Goal: Communication & Community: Answer question/provide support

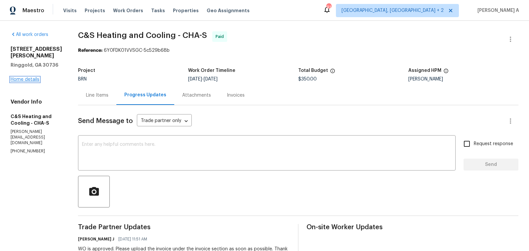
click at [26, 77] on link "Home details" at bounding box center [25, 79] width 29 height 5
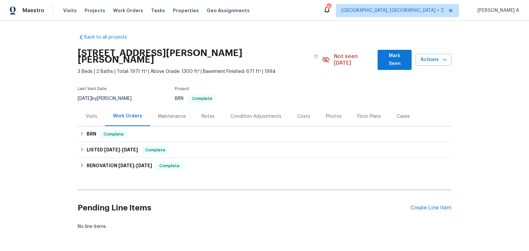
scroll to position [17, 0]
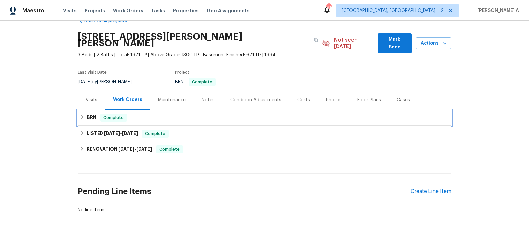
click at [166, 114] on div "BRN Complete" at bounding box center [264, 118] width 369 height 8
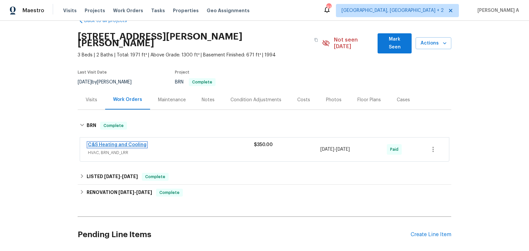
click at [128, 143] on link "C&S Heating and Cooling" at bounding box center [117, 145] width 58 height 5
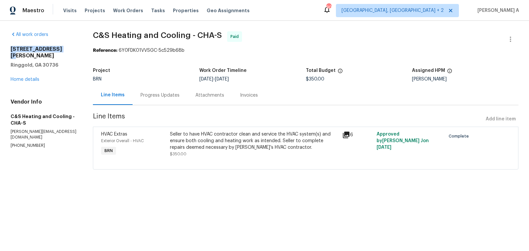
drag, startPoint x: 9, startPoint y: 49, endPoint x: 66, endPoint y: 49, distance: 57.5
click at [66, 49] on div "All work orders 126 Misty Ridge Ln Ringgold, GA 30736 Home details Vendor Info …" at bounding box center [264, 105] width 529 height 168
copy h2 "126 Misty Ridge Ln"
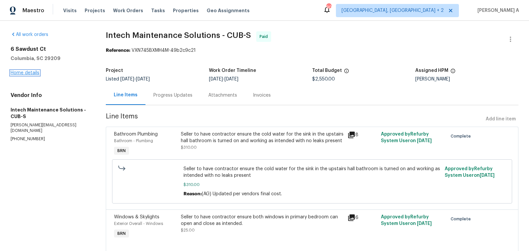
click at [32, 74] on link "Home details" at bounding box center [25, 73] width 29 height 5
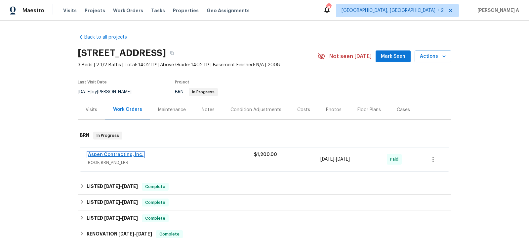
click at [130, 155] on link "Aspen Contracting, Inc." at bounding box center [116, 155] width 56 height 5
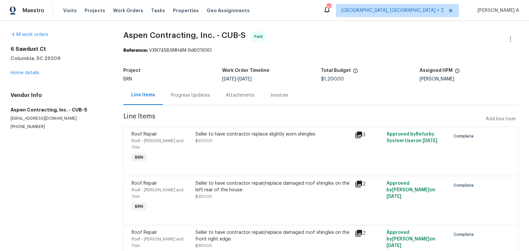
click at [191, 94] on div "Progress Updates" at bounding box center [190, 95] width 39 height 7
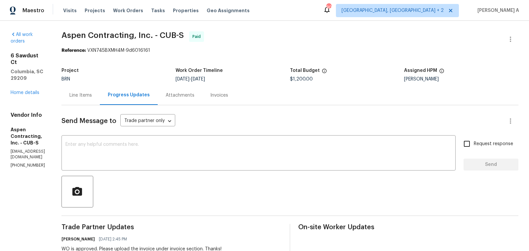
click at [100, 102] on div "Line Items" at bounding box center [80, 95] width 38 height 19
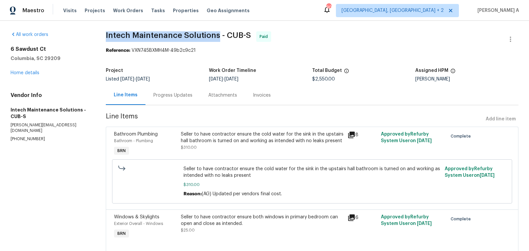
drag, startPoint x: 102, startPoint y: 36, endPoint x: 219, endPoint y: 33, distance: 116.7
copy span "Intech Maintenance Solutions"
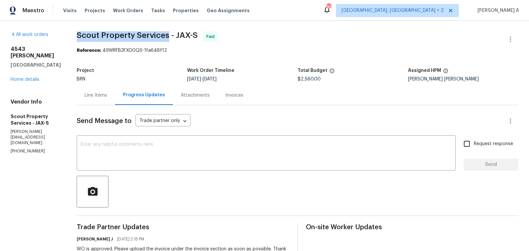
copy span "Scout Property Services"
drag, startPoint x: 54, startPoint y: 34, endPoint x: 145, endPoint y: 32, distance: 91.2
click at [85, 95] on div "Line Items" at bounding box center [96, 95] width 22 height 7
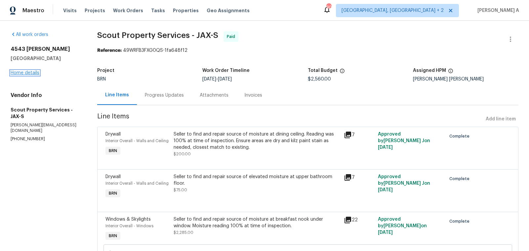
click at [31, 74] on link "Home details" at bounding box center [25, 73] width 29 height 5
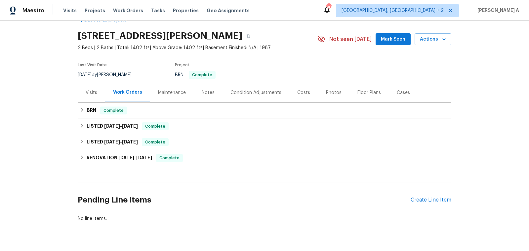
scroll to position [32, 0]
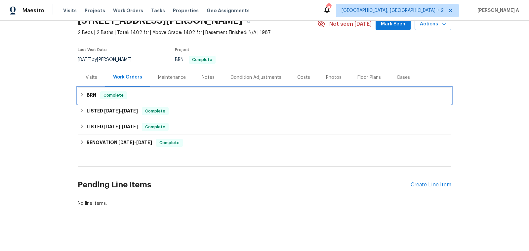
click at [200, 97] on div "BRN Complete" at bounding box center [264, 96] width 369 height 8
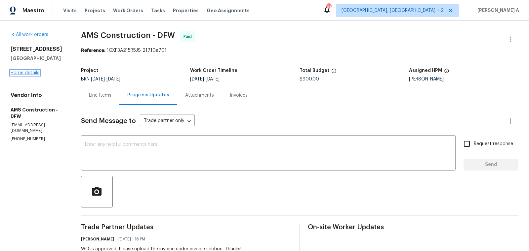
click at [30, 75] on link "Home details" at bounding box center [25, 73] width 29 height 5
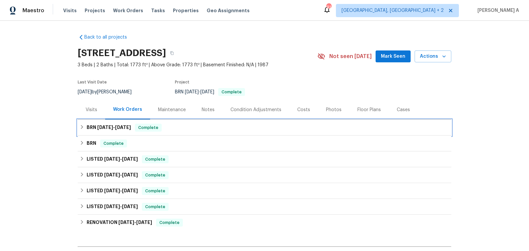
click at [175, 125] on div "BRN 9/9/25 - 9/10/25 Complete" at bounding box center [264, 128] width 369 height 8
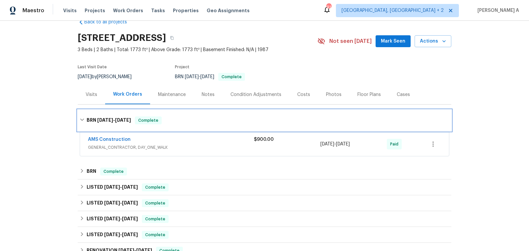
scroll to position [24, 0]
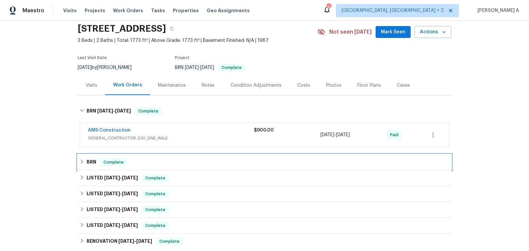
click at [183, 160] on div "BRN Complete" at bounding box center [264, 163] width 369 height 8
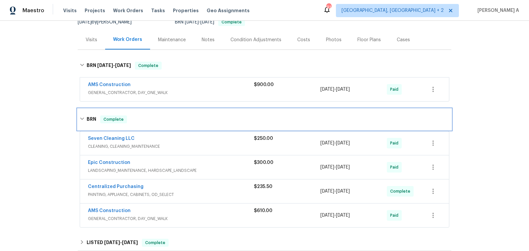
scroll to position [73, 0]
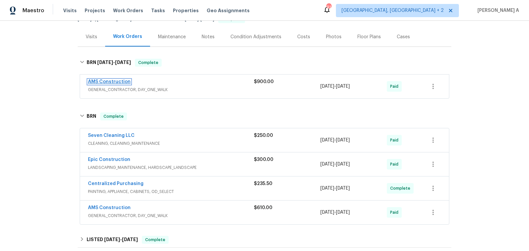
click at [97, 81] on link "AMS Construction" at bounding box center [109, 82] width 43 height 5
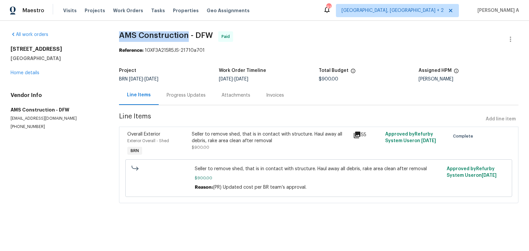
drag, startPoint x: 117, startPoint y: 35, endPoint x: 185, endPoint y: 34, distance: 68.1
click at [186, 34] on div "All work orders 5411 Deep Canyon Dr Garland, TX 75043 Home details Vendor Info …" at bounding box center [264, 121] width 529 height 201
copy span "AMS Constructio"
click at [92, 36] on div "All work orders" at bounding box center [57, 34] width 93 height 7
copy span "AMS Construction"
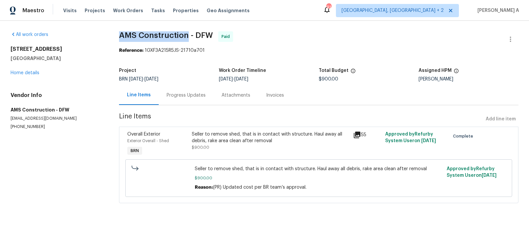
drag, startPoint x: 116, startPoint y: 36, endPoint x: 187, endPoint y: 37, distance: 71.7
click at [187, 37] on div "All work orders 5411 Deep Canyon Dr Garland, TX 75043 Home details Vendor Info …" at bounding box center [264, 121] width 529 height 201
click at [31, 72] on link "Home details" at bounding box center [25, 73] width 29 height 5
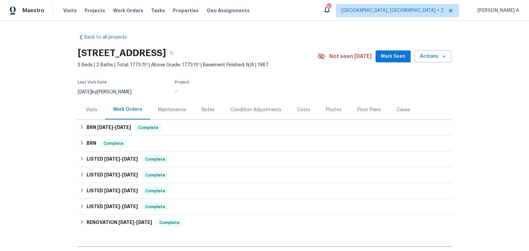
scroll to position [19, 0]
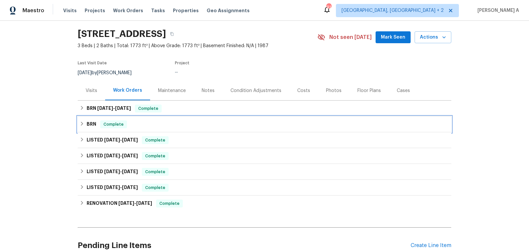
click at [139, 124] on div "BRN Complete" at bounding box center [264, 125] width 369 height 8
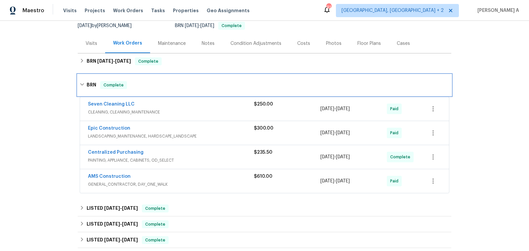
scroll to position [67, 0]
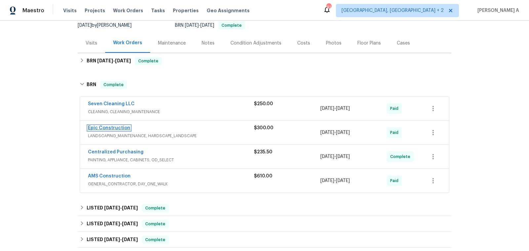
click at [113, 127] on link "Epic Construction" at bounding box center [109, 128] width 42 height 5
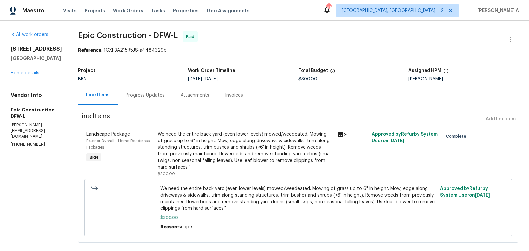
click at [136, 90] on div "Progress Updates" at bounding box center [145, 95] width 55 height 19
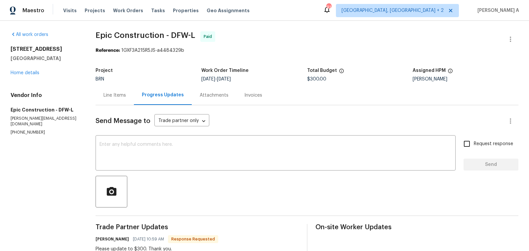
click at [39, 72] on div "5411 Deep Canyon Dr Garland, TX 75043 Home details" at bounding box center [45, 61] width 69 height 30
click at [33, 73] on link "Home details" at bounding box center [25, 73] width 29 height 5
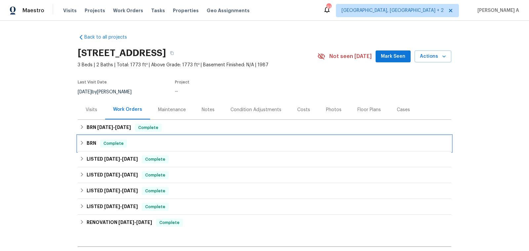
click at [158, 143] on div "BRN Complete" at bounding box center [264, 144] width 369 height 8
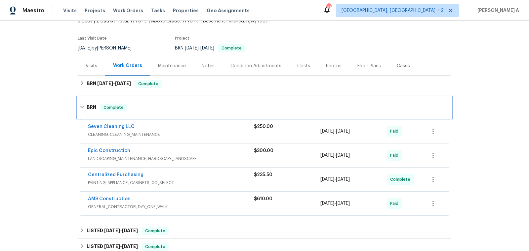
scroll to position [55, 0]
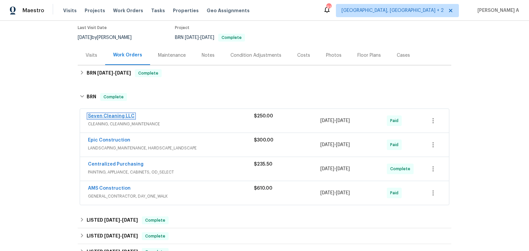
click at [112, 115] on link "Seven Cleaning LLC" at bounding box center [111, 116] width 47 height 5
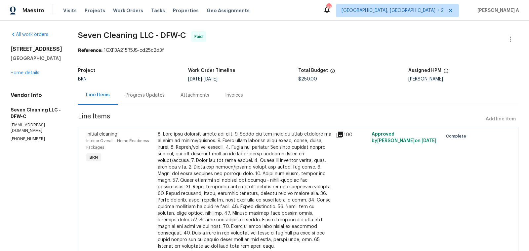
click at [157, 95] on div "Progress Updates" at bounding box center [145, 95] width 39 height 7
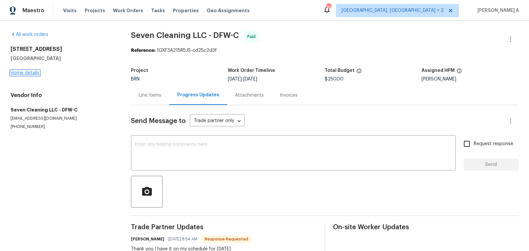
click at [30, 72] on link "Home details" at bounding box center [25, 73] width 29 height 5
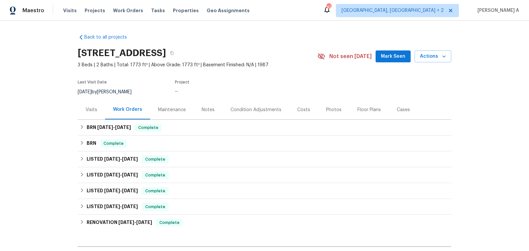
scroll to position [20, 0]
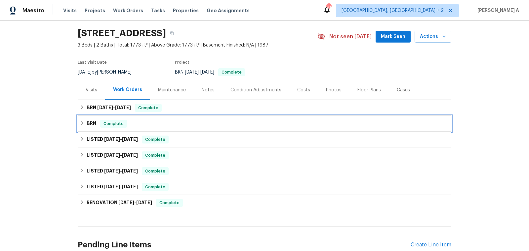
click at [173, 127] on div "BRN Complete" at bounding box center [264, 124] width 369 height 8
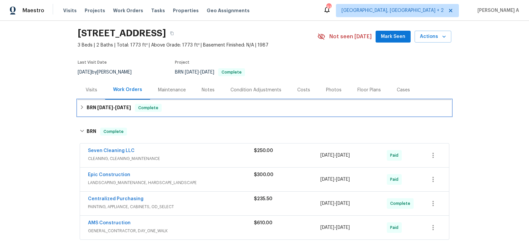
click at [178, 106] on div "BRN 9/9/25 - 9/10/25 Complete" at bounding box center [264, 108] width 369 height 8
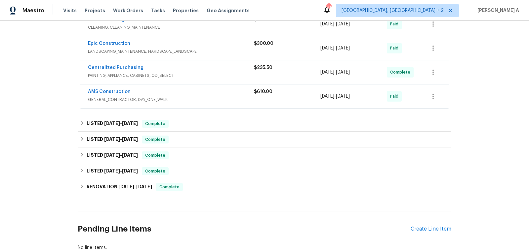
scroll to position [195, 0]
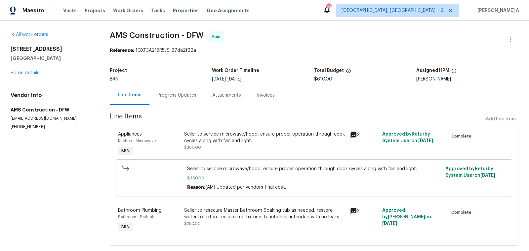
click at [175, 95] on div "Progress Updates" at bounding box center [176, 95] width 39 height 7
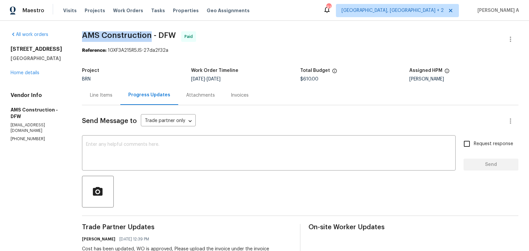
copy span "AMS Construction"
drag, startPoint x: 81, startPoint y: 34, endPoint x: 149, endPoint y: 36, distance: 68.4
click at [149, 36] on span "AMS Construction - DFW" at bounding box center [129, 35] width 94 height 8
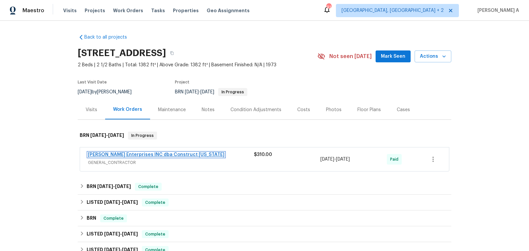
click at [149, 155] on link "Strick Enterprises INC dba Construct Ohio" at bounding box center [156, 155] width 136 height 5
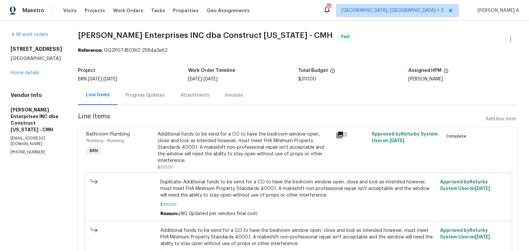
click at [32, 150] on p "(614) 591-4777" at bounding box center [37, 153] width 52 height 6
copy p "(614) 591-4777"
click at [248, 61] on section "Strick Enterprises INC dba Construct Ohio - CMH Paid Reference: GQ2PG7JB03HZ-25…" at bounding box center [298, 158] width 440 height 255
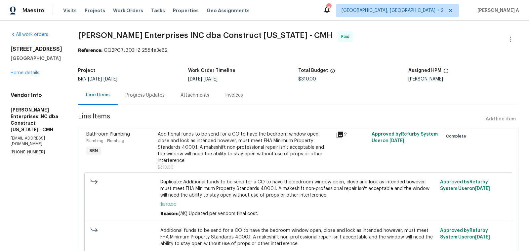
click at [20, 150] on p "[PHONE_NUMBER]" at bounding box center [37, 153] width 52 height 6
click at [20, 150] on p "(614) 591-4777" at bounding box center [37, 153] width 52 height 6
copy p "(614) 591-4777"
click at [140, 95] on div "Progress Updates" at bounding box center [145, 95] width 39 height 7
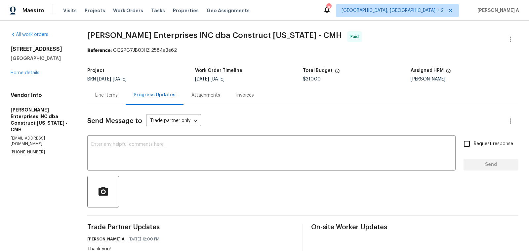
click at [102, 91] on div "Line Items" at bounding box center [106, 95] width 38 height 19
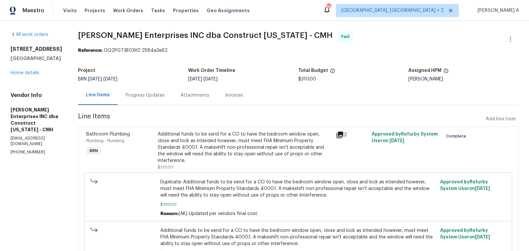
scroll to position [38, 0]
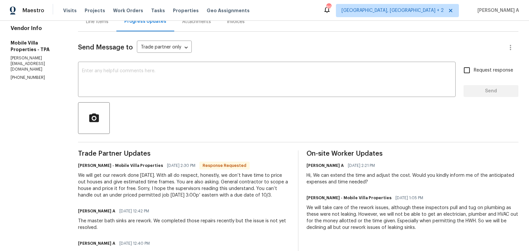
scroll to position [118, 0]
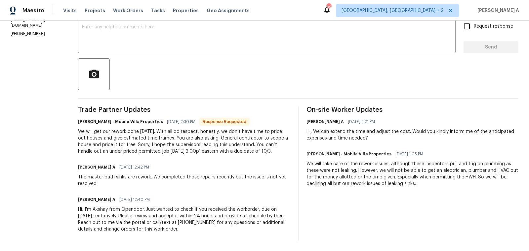
click at [234, 106] on div "Send Message to Trade partner only Trade partner only ​ x ​ Request response Se…" at bounding box center [298, 114] width 440 height 253
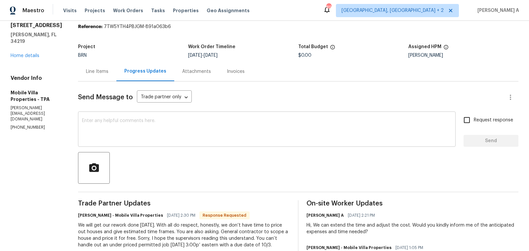
scroll to position [29, 0]
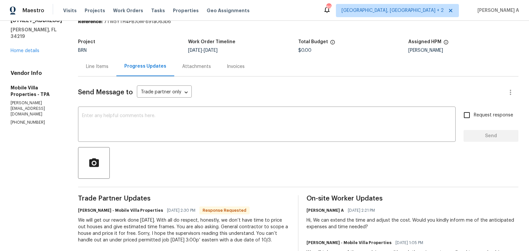
click at [34, 126] on p "(813) 918-3054" at bounding box center [37, 123] width 52 height 6
copy p "(813) 918-3054"
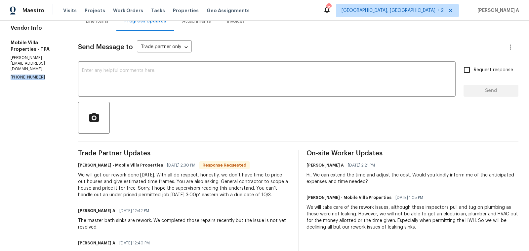
scroll to position [89, 0]
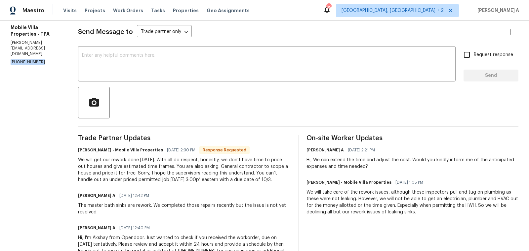
copy p "(813) 918-3054"
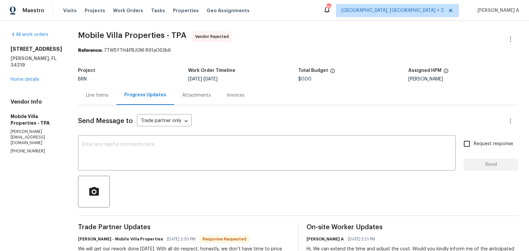
click at [83, 91] on div "Line Items" at bounding box center [97, 95] width 38 height 19
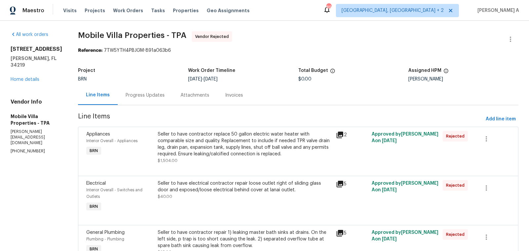
click at [125, 90] on div "Progress Updates" at bounding box center [145, 95] width 55 height 19
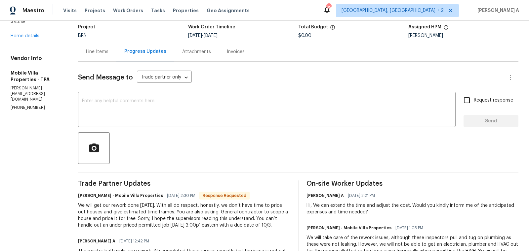
scroll to position [8, 0]
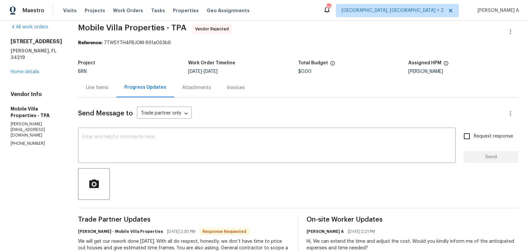
click at [19, 147] on p "(813) 918-3054" at bounding box center [37, 144] width 52 height 6
copy p "(813) 918-3054"
drag, startPoint x: 58, startPoint y: 28, endPoint x: 146, endPoint y: 29, distance: 88.2
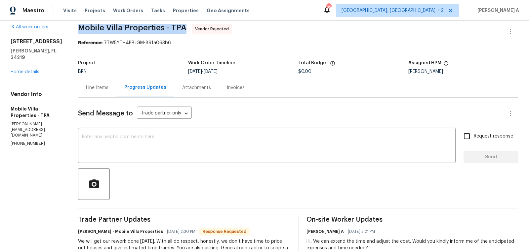
click at [146, 29] on span "Mobile Villa Properties - TPA" at bounding box center [132, 28] width 108 height 8
copy span "Mobile Villa Properties"
drag, startPoint x: 141, startPoint y: 27, endPoint x: 58, endPoint y: 25, distance: 82.6
click at [78, 25] on span "Mobile Villa Properties - TPA" at bounding box center [132, 28] width 108 height 8
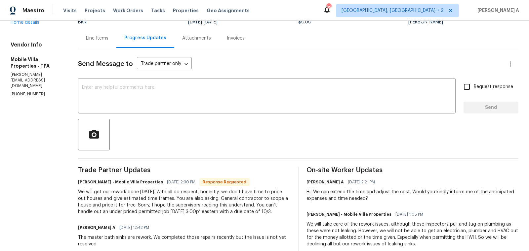
scroll to position [59, 0]
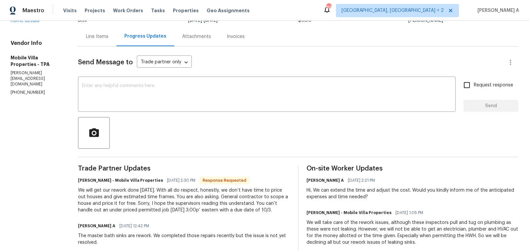
click at [263, 146] on div at bounding box center [298, 133] width 440 height 32
click at [139, 96] on textarea at bounding box center [266, 95] width 369 height 23
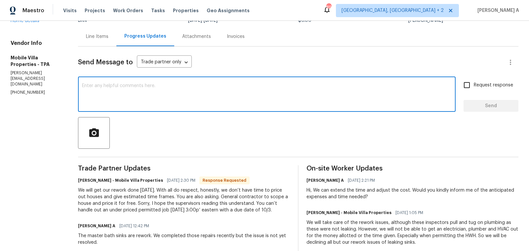
paste textarea "The date mentioned in the initial message (10/03) was tentative."
paste textarea "we can adjust the completion date if needed. I also understand that permitting …"
type textarea "The date mentioned in the initial message (10/03) was tentative. we can adjust …"
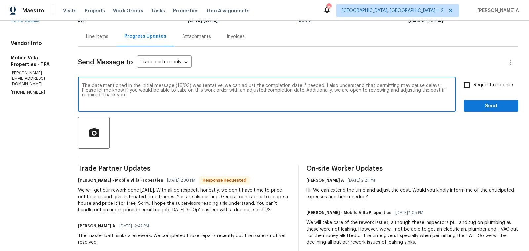
click at [221, 88] on textarea "The date mentioned in the initial message (10/03) was tentative. we can adjust …" at bounding box center [266, 95] width 369 height 23
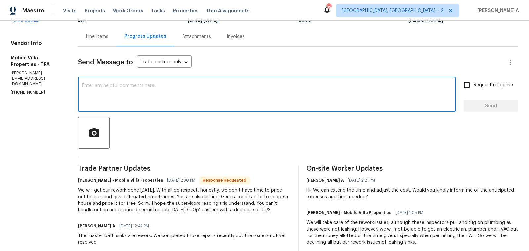
paste textarea "The date mentioned in the initial message (10/03) was tentative, and we can adj…"
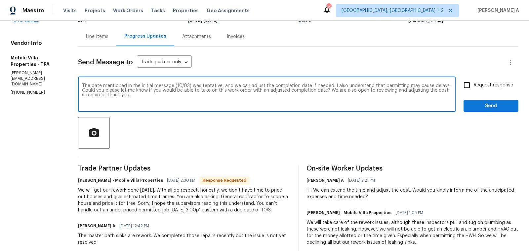
type textarea "The date mentioned in the initial message (10/03) was tentative, and we can adj…"
click at [464, 84] on input "Request response" at bounding box center [467, 85] width 14 height 14
checkbox input "true"
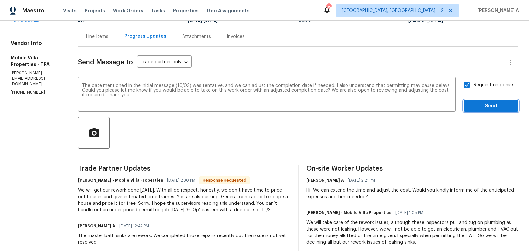
click at [495, 107] on span "Send" at bounding box center [491, 106] width 44 height 8
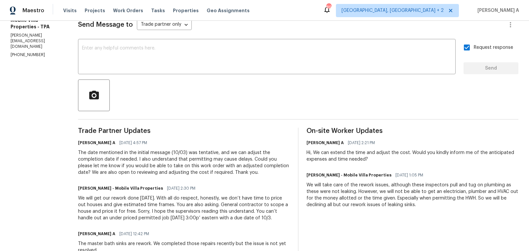
scroll to position [0, 0]
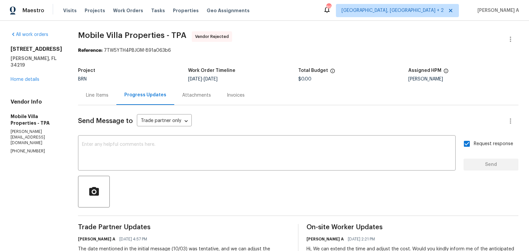
click at [86, 96] on div "Line Items" at bounding box center [97, 95] width 22 height 7
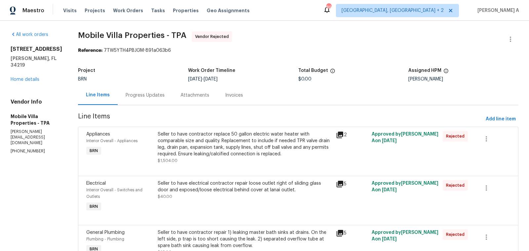
click at [126, 95] on div "Progress Updates" at bounding box center [145, 95] width 39 height 7
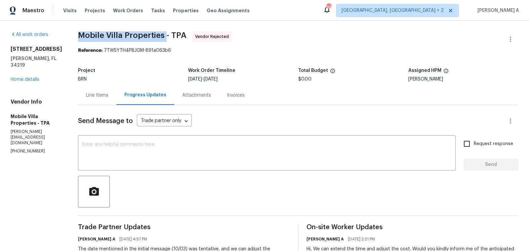
copy span "Mobile Villa Properties"
drag, startPoint x: 56, startPoint y: 37, endPoint x: 142, endPoint y: 36, distance: 86.9
click at [143, 36] on div "All work orders 2302 123rd Pl E Parrish, FL 34219 Home details Vendor Info Mobi…" at bounding box center [264, 218] width 529 height 394
click at [307, 1] on div "Maestro Visits Projects Work Orders Tasks Properties Geo Assignments 89 Albuque…" at bounding box center [264, 10] width 529 height 21
click at [313, 56] on section "Mobile Villa Properties - TPA Vendor Rejected Reference: 7TW5YTH4PBJGM-891a063b…" at bounding box center [298, 217] width 440 height 373
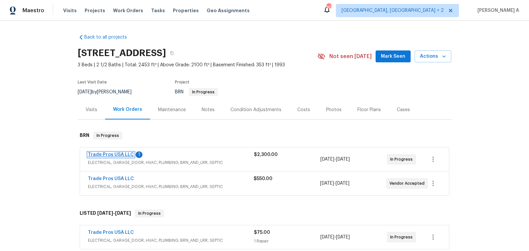
click at [118, 156] on link "Trade Pros USA LLC" at bounding box center [111, 155] width 46 height 5
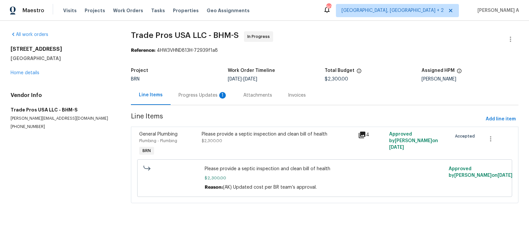
click at [182, 94] on div "Progress Updates 1" at bounding box center [202, 95] width 49 height 7
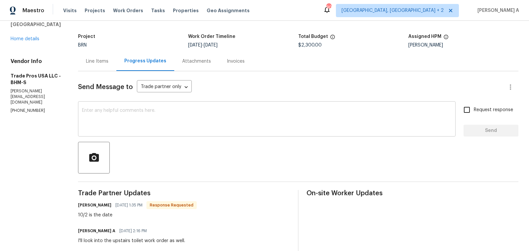
scroll to position [35, 0]
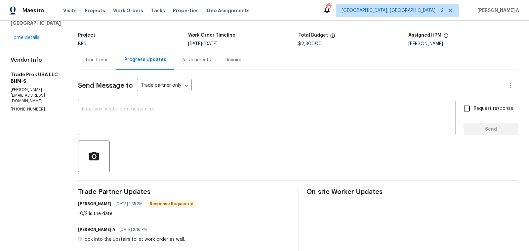
click at [207, 117] on textarea at bounding box center [266, 118] width 369 height 23
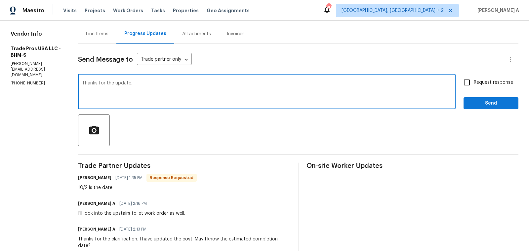
scroll to position [54, 0]
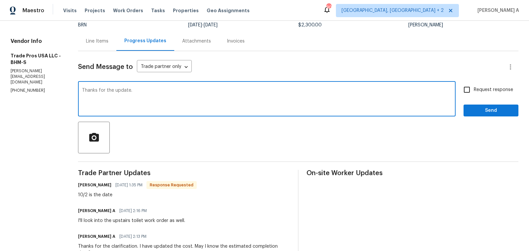
click at [120, 90] on textarea "Thanks for the update." at bounding box center [266, 99] width 369 height 23
type textarea "Thanks for the completion date."
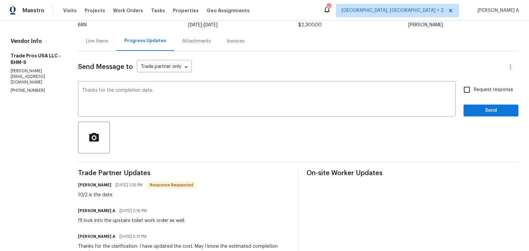
click at [458, 86] on div "Thanks for the completion date. x ​ Request response Send" at bounding box center [298, 100] width 440 height 34
click at [463, 88] on input "Request response" at bounding box center [467, 90] width 14 height 14
checkbox input "true"
click at [482, 108] on span "Send" at bounding box center [491, 111] width 44 height 8
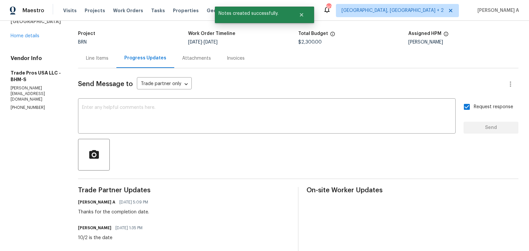
scroll to position [0, 0]
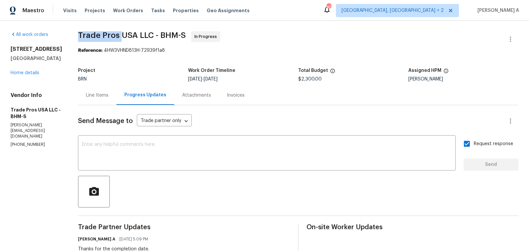
drag, startPoint x: 72, startPoint y: 38, endPoint x: 119, endPoint y: 35, distance: 47.4
copy span "Trade Pros"
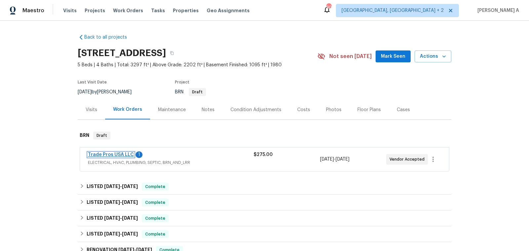
click at [113, 153] on link "Trade Pros USA LLC" at bounding box center [111, 155] width 46 height 5
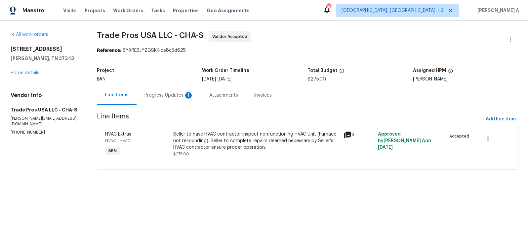
click at [172, 93] on div "Progress Updates 1" at bounding box center [168, 95] width 49 height 7
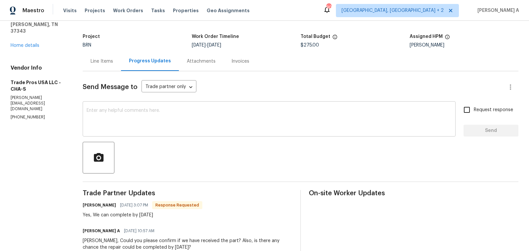
scroll to position [40, 0]
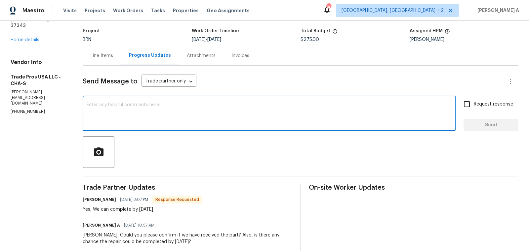
click at [200, 115] on textarea at bounding box center [269, 114] width 365 height 23
type textarea "That's great! thanks for the confirmation"
click at [459, 106] on div "That's great! thanks for the confirmation x ​ Request response Send" at bounding box center [300, 114] width 435 height 34
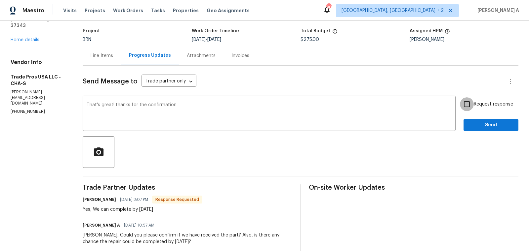
click at [465, 107] on input "Request response" at bounding box center [467, 104] width 14 height 14
checkbox input "true"
click at [479, 119] on div "Request response Send" at bounding box center [490, 114] width 55 height 34
click at [480, 123] on span "Send" at bounding box center [491, 125] width 44 height 8
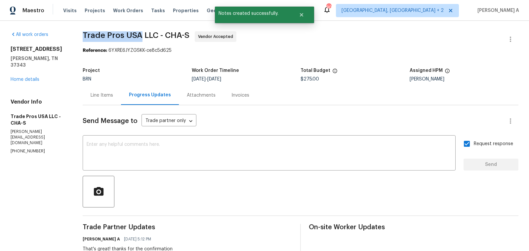
drag, startPoint x: 76, startPoint y: 36, endPoint x: 139, endPoint y: 34, distance: 63.1
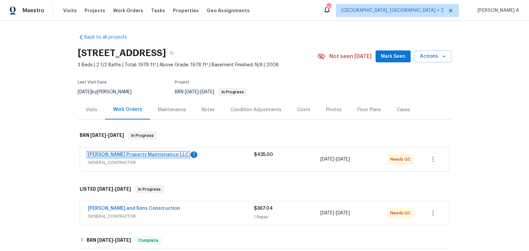
click at [136, 154] on link "[PERSON_NAME] Property Maintenance LLC" at bounding box center [138, 155] width 101 height 5
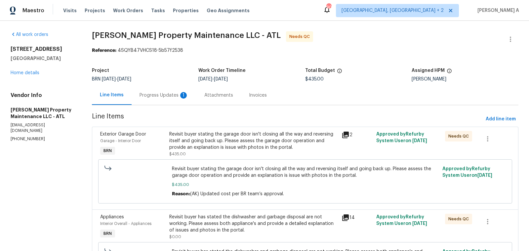
click at [169, 89] on div "Progress Updates 1" at bounding box center [164, 95] width 65 height 19
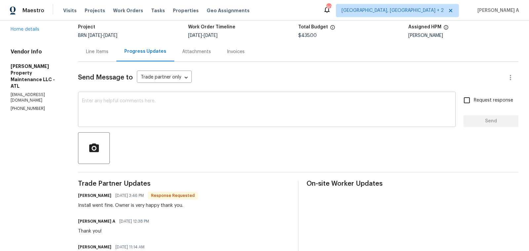
scroll to position [39, 0]
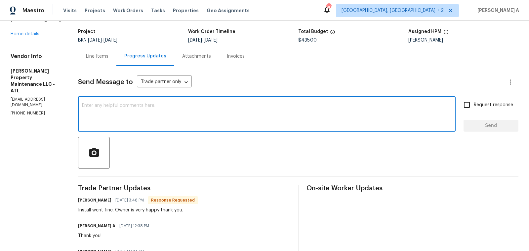
click at [175, 105] on textarea at bounding box center [266, 114] width 369 height 23
click at [174, 105] on textarea "That's great! 😊" at bounding box center [266, 114] width 369 height 23
click at [0, 0] on icon "Paraphrase text" at bounding box center [0, 0] width 0 height 0
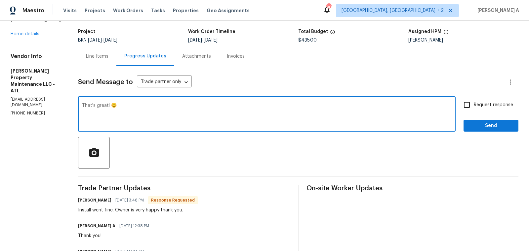
click at [0, 0] on li "That is fantastic! 😊" at bounding box center [0, 0] width 0 height 0
click at [121, 105] on textarea "That is fantastic! 😊" at bounding box center [266, 114] width 369 height 23
click at [185, 114] on textarea "That is fantastic! Thank you😊" at bounding box center [266, 114] width 369 height 23
type textarea "That is fantastic! Thank you😊"
click at [472, 109] on input "Request response" at bounding box center [467, 105] width 14 height 14
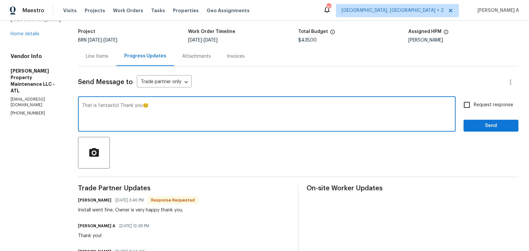
checkbox input "true"
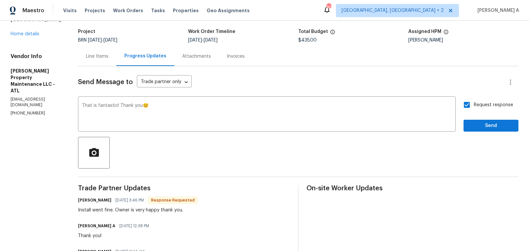
click at [0, 0] on span "Add" at bounding box center [0, 0] width 0 height 0
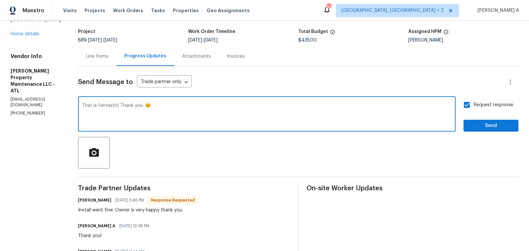
click at [144, 106] on textarea "That is fantastic! Thank you. 😊" at bounding box center [266, 114] width 369 height 23
type textarea "That is fantastic! Thank you 😊"
click at [499, 121] on button "Send" at bounding box center [490, 126] width 55 height 12
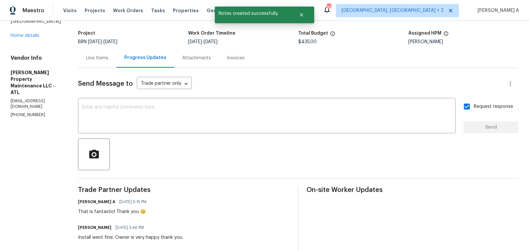
scroll to position [0, 0]
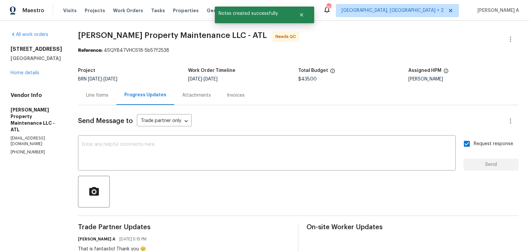
click at [101, 101] on div "Line Items" at bounding box center [97, 95] width 38 height 19
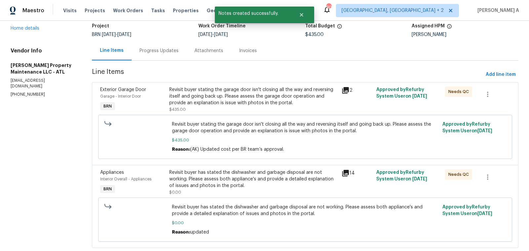
scroll to position [59, 0]
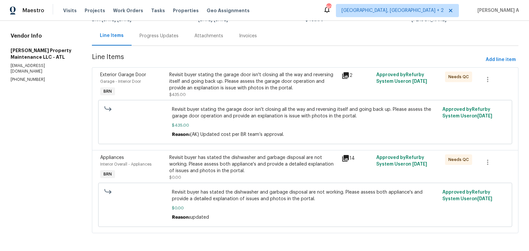
click at [245, 81] on div "Revisit buyer stating the garage door isn't closing all the way and reversing i…" at bounding box center [253, 82] width 169 height 20
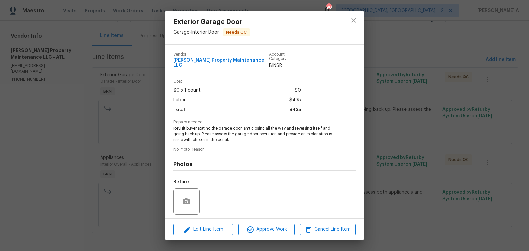
scroll to position [42, 0]
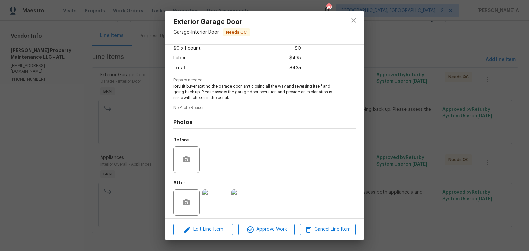
click at [211, 206] on img at bounding box center [215, 203] width 26 height 26
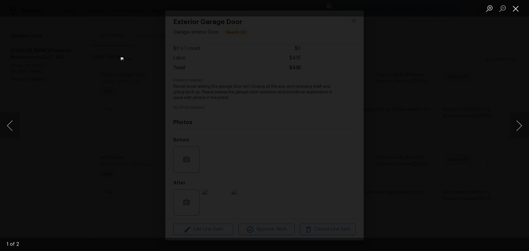
click at [513, 11] on button "Close lightbox" at bounding box center [515, 9] width 13 height 12
click at [513, 7] on button "Close lightbox" at bounding box center [515, 9] width 13 height 12
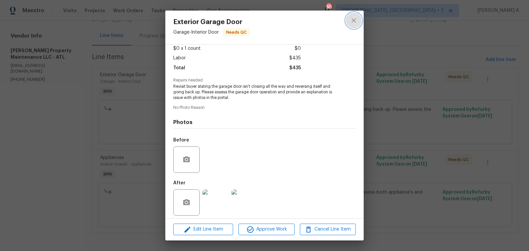
click at [346, 20] on button "close" at bounding box center [354, 21] width 16 height 16
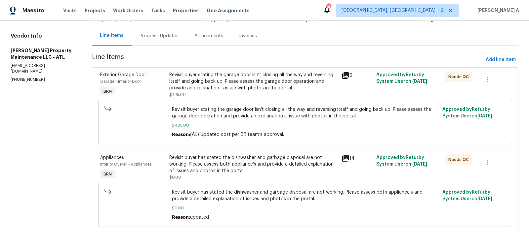
scroll to position [0, 0]
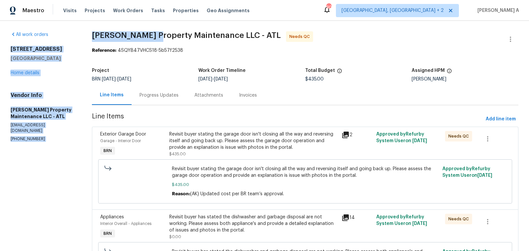
drag, startPoint x: 82, startPoint y: 34, endPoint x: 144, endPoint y: 34, distance: 62.4
click at [144, 34] on div "All work orders 4206 Weavers White Ln # 17 Austell, GA 30106 Home details Vendo…" at bounding box center [264, 166] width 529 height 291
click at [144, 34] on span "Glen Property Maintenance LLC - ATL" at bounding box center [186, 35] width 189 height 8
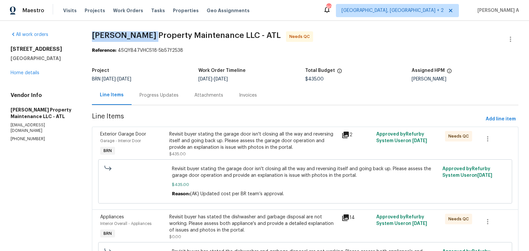
drag, startPoint x: 144, startPoint y: 34, endPoint x: 88, endPoint y: 33, distance: 56.2
click at [88, 33] on div "All work orders 4206 Weavers White Ln # 17 Austell, GA 30106 Home details Vendo…" at bounding box center [264, 166] width 529 height 291
click at [152, 85] on div "Project BRN 9/20/2025 - 9/22/2025 Work Order Timeline 9/20/2025 - 9/22/2025 Tot…" at bounding box center [305, 74] width 426 height 21
click at [154, 90] on div "Progress Updates" at bounding box center [159, 95] width 55 height 19
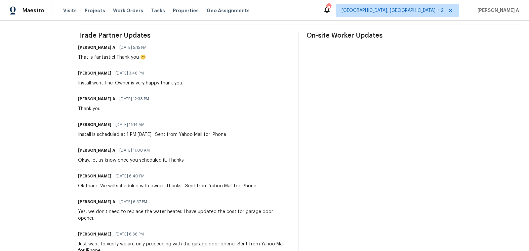
scroll to position [197, 0]
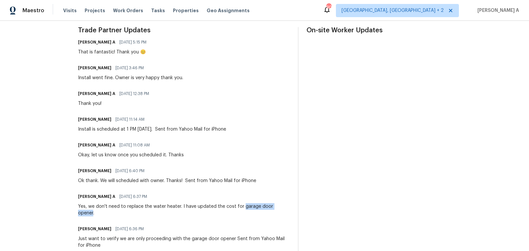
copy div "garage door opener"
drag, startPoint x: 242, startPoint y: 207, endPoint x: 284, endPoint y: 207, distance: 41.6
click at [284, 207] on div "Yes, we don't need to replace the water heater. I have updated the cost for gar…" at bounding box center [184, 210] width 212 height 13
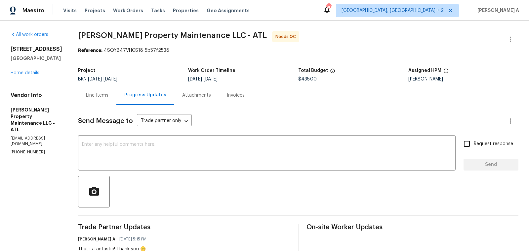
click at [104, 91] on div "Line Items" at bounding box center [97, 95] width 38 height 19
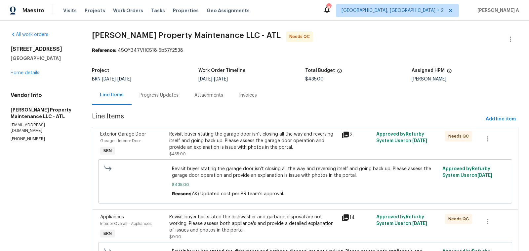
scroll to position [59, 0]
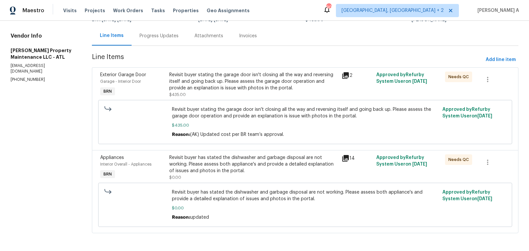
click at [257, 84] on div "Revisit buyer stating the garage door isn't closing all the way and reversing i…" at bounding box center [253, 82] width 169 height 20
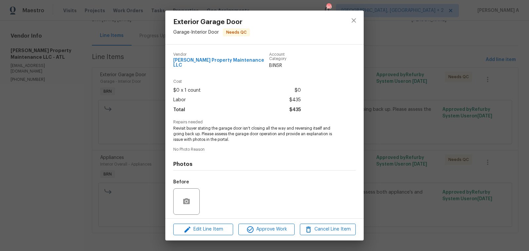
scroll to position [42, 0]
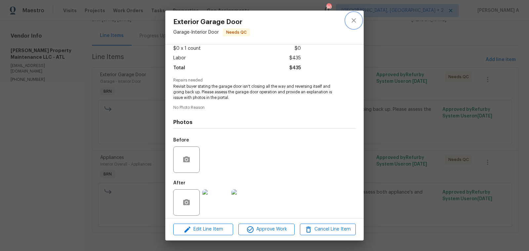
click at [358, 22] on button "close" at bounding box center [354, 21] width 16 height 16
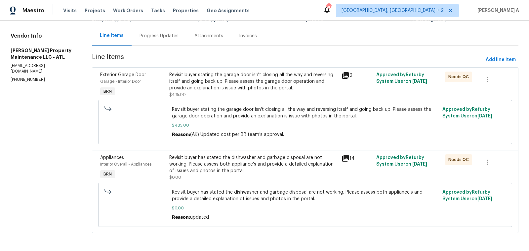
click at [259, 156] on div "Revisit buyer has stated the dishwasher and garbage disposal are not working. P…" at bounding box center [253, 165] width 169 height 20
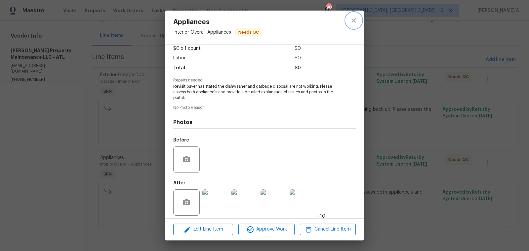
click at [348, 19] on button "close" at bounding box center [354, 21] width 16 height 16
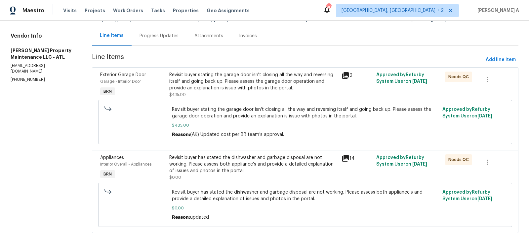
scroll to position [0, 0]
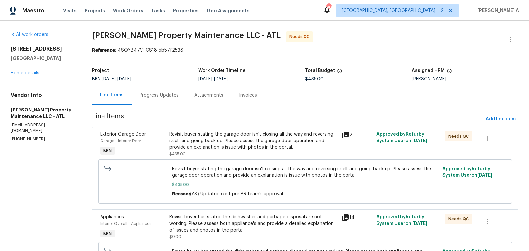
click at [153, 100] on div "Progress Updates" at bounding box center [159, 95] width 55 height 19
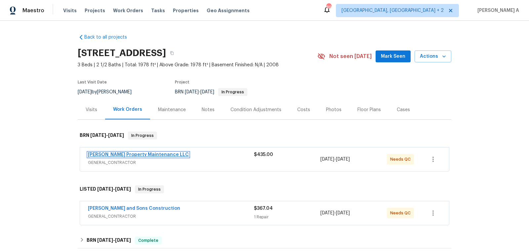
click at [131, 155] on link "[PERSON_NAME] Property Maintenance LLC" at bounding box center [138, 155] width 101 height 5
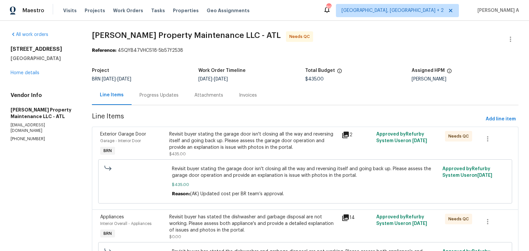
click at [162, 92] on div "Progress Updates" at bounding box center [158, 95] width 39 height 7
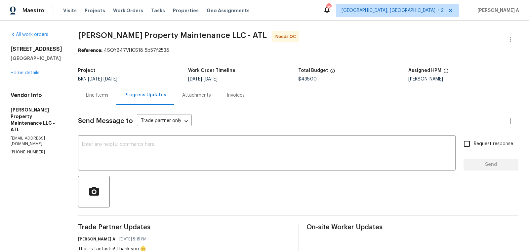
click at [89, 96] on div "Line Items" at bounding box center [97, 95] width 22 height 7
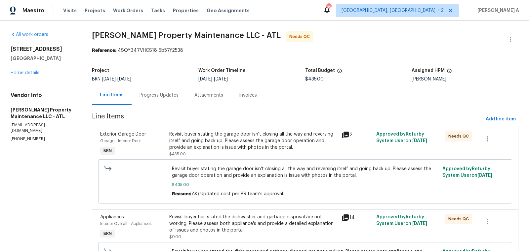
scroll to position [59, 0]
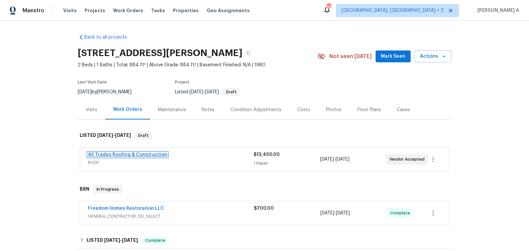
click at [137, 156] on link "All Trades Roofing & Construction" at bounding box center [127, 155] width 79 height 5
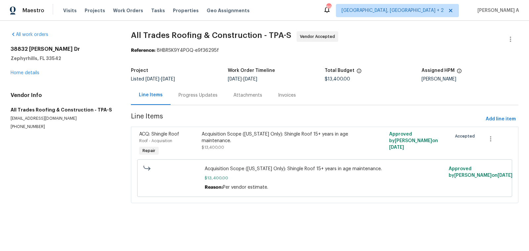
click at [179, 98] on div "Progress Updates" at bounding box center [197, 95] width 39 height 7
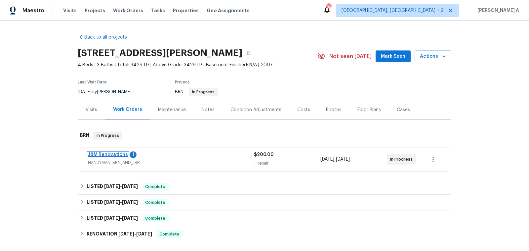
click at [112, 155] on link "J&M Renovations" at bounding box center [108, 155] width 40 height 5
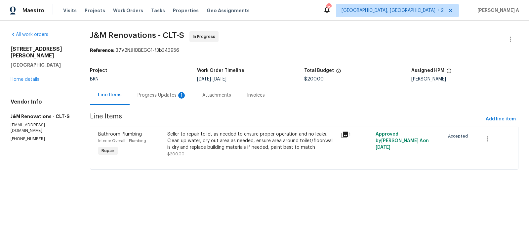
click at [165, 99] on div "Progress Updates 1" at bounding box center [162, 95] width 65 height 19
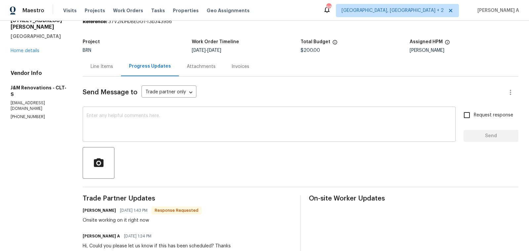
scroll to position [30, 0]
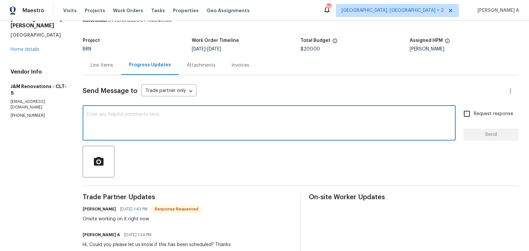
click at [209, 125] on textarea at bounding box center [269, 123] width 365 height 23
type textarea "Great! Please let me know once its completed. Thanks"
click at [463, 117] on input "Request response" at bounding box center [467, 114] width 14 height 14
checkbox input "true"
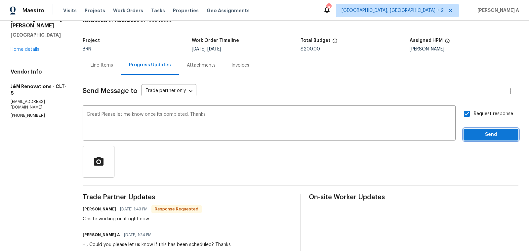
click at [483, 134] on span "Send" at bounding box center [491, 135] width 44 height 8
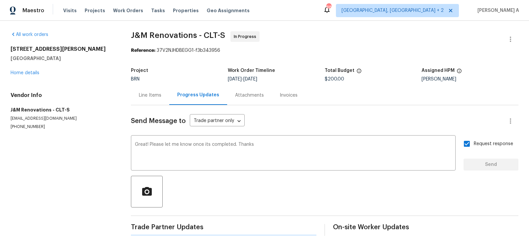
scroll to position [0, 0]
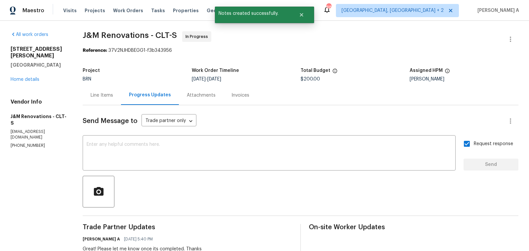
click at [109, 95] on div "Line Items" at bounding box center [102, 95] width 22 height 7
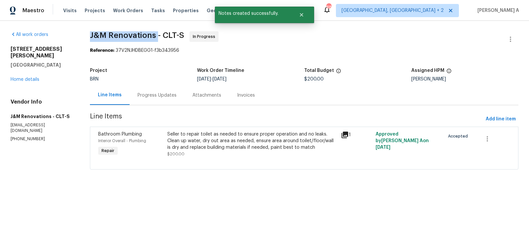
drag, startPoint x: 83, startPoint y: 34, endPoint x: 156, endPoint y: 34, distance: 73.0
click at [156, 34] on div "All work orders [STREET_ADDRESS][PERSON_NAME] Home details Vendor Info J&M Reno…" at bounding box center [264, 105] width 529 height 168
copy span "J&M Renovations"
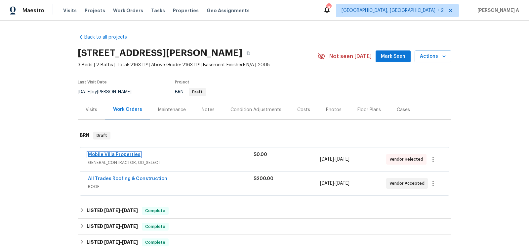
click at [123, 154] on link "Mobile Villa Properties" at bounding box center [114, 155] width 53 height 5
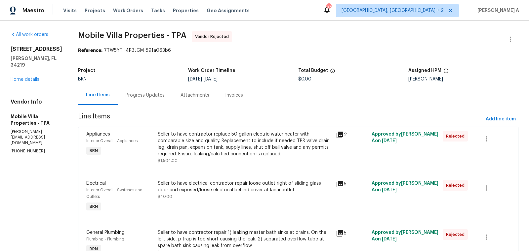
click at [126, 96] on div "Progress Updates" at bounding box center [145, 95] width 39 height 7
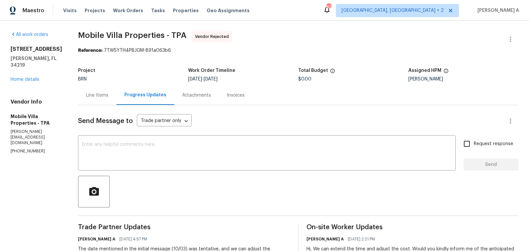
click at [86, 84] on div "Project BRN Work Order Timeline 10/2/2025 - 10/3/2025 Total Budget $0.00 Assign…" at bounding box center [298, 74] width 440 height 21
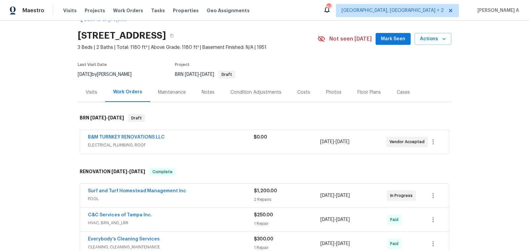
scroll to position [33, 0]
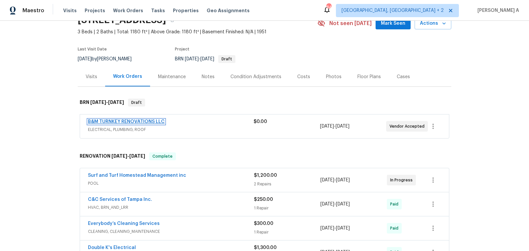
click at [124, 121] on link "B&M TURNKEY RENOVATIONS LLC" at bounding box center [126, 122] width 77 height 5
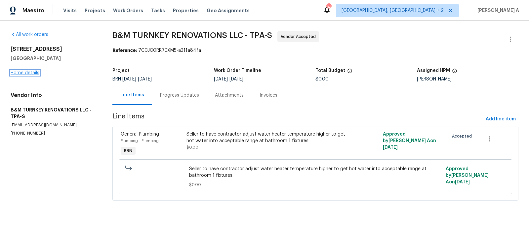
click at [28, 74] on link "Home details" at bounding box center [25, 73] width 29 height 5
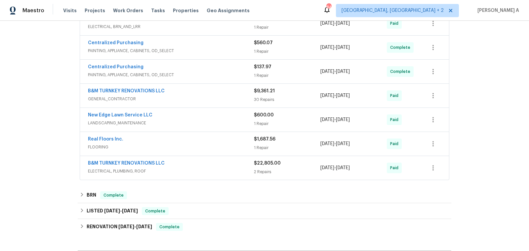
scroll to position [303, 0]
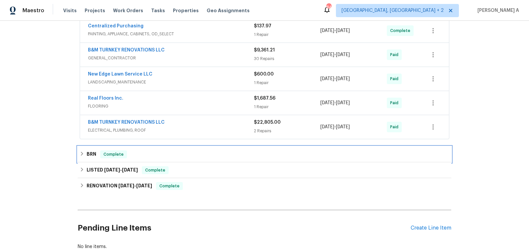
click at [129, 151] on div "BRN Complete" at bounding box center [264, 155] width 369 height 8
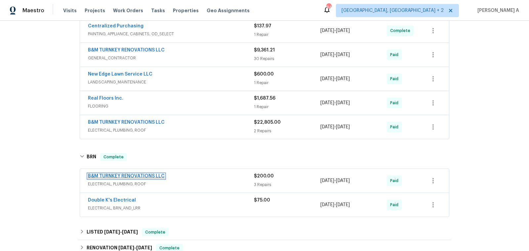
click at [123, 174] on link "B&M TURNKEY RENOVATIONS LLC" at bounding box center [126, 176] width 77 height 5
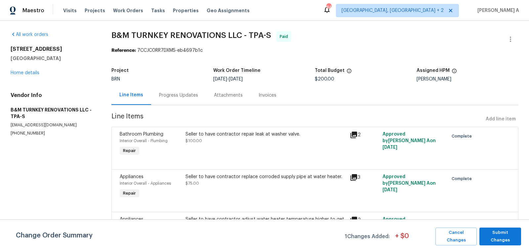
click at [165, 89] on div "Progress Updates" at bounding box center [178, 95] width 55 height 19
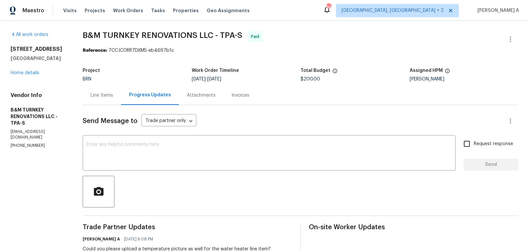
click at [32, 143] on p "(863) 242-0758" at bounding box center [39, 146] width 56 height 6
copy p "(863) 242-0758"
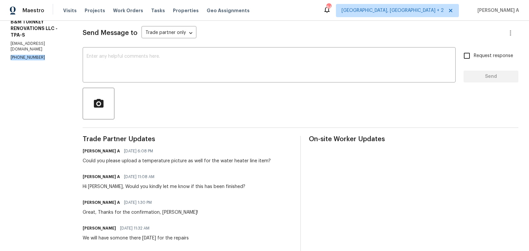
scroll to position [117, 0]
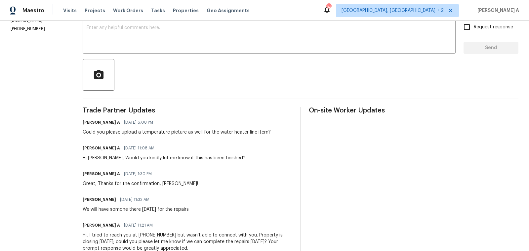
click at [381, 80] on div at bounding box center [300, 75] width 435 height 32
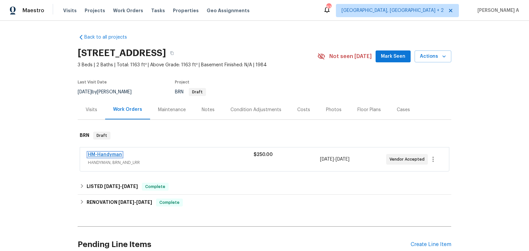
click at [105, 155] on link "HM-Handyman" at bounding box center [105, 155] width 34 height 5
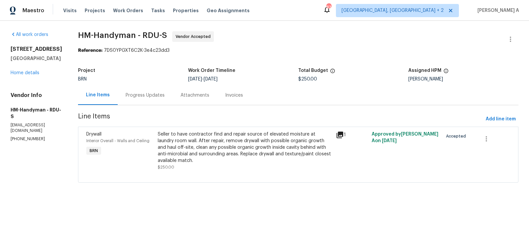
click at [149, 90] on div "Progress Updates" at bounding box center [145, 95] width 55 height 19
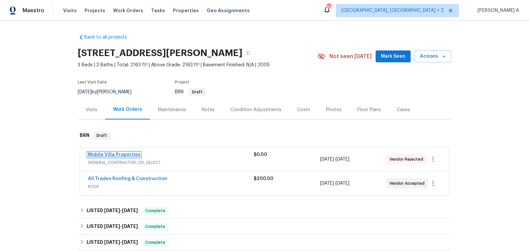
click at [118, 153] on link "Mobile Villa Properties" at bounding box center [114, 155] width 53 height 5
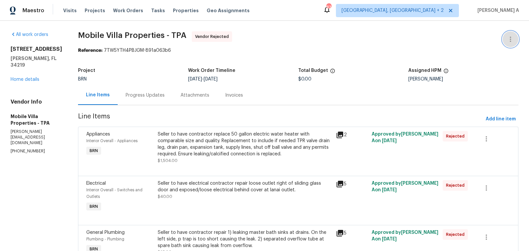
click at [510, 35] on icon "button" at bounding box center [510, 39] width 8 height 8
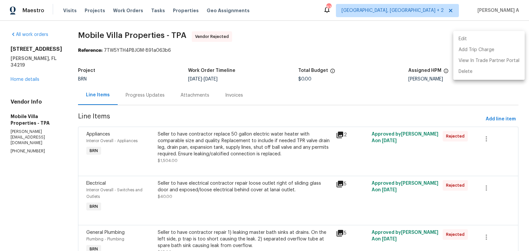
click at [498, 40] on li "Edit" at bounding box center [488, 39] width 71 height 11
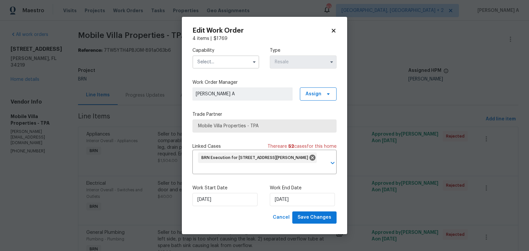
click at [240, 57] on input "text" at bounding box center [225, 62] width 67 height 13
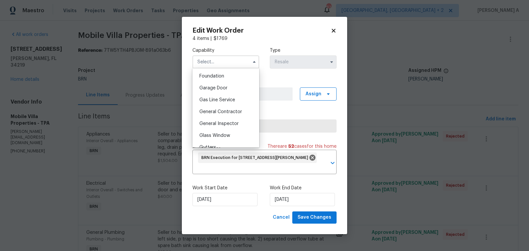
scroll to position [292, 0]
click at [226, 95] on div "General Contractor" at bounding box center [225, 100] width 63 height 12
type input "General Contractor"
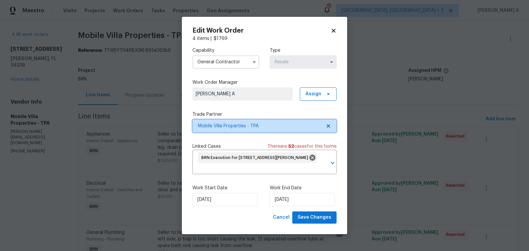
click at [330, 125] on icon at bounding box center [327, 126] width 5 height 5
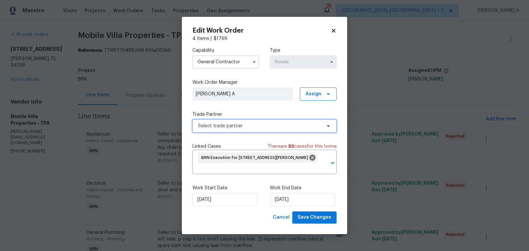
click at [278, 127] on span "Select trade partner" at bounding box center [259, 126] width 123 height 7
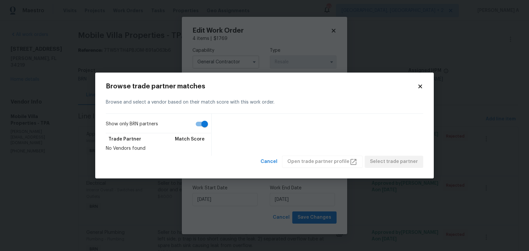
click at [200, 124] on input "Show only BRN partners" at bounding box center [205, 124] width 38 height 13
checkbox input "false"
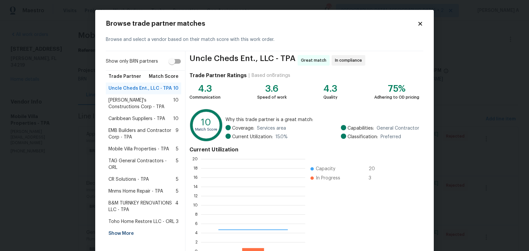
scroll to position [93, 104]
click at [145, 147] on span "Mobile Villa Properties - TPA" at bounding box center [138, 149] width 60 height 7
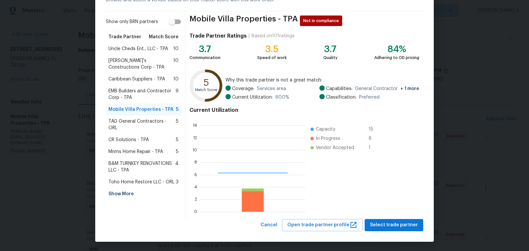
scroll to position [93, 104]
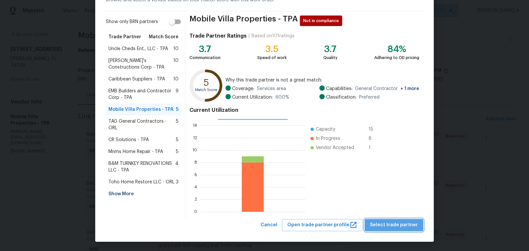
click at [404, 225] on span "Select trade partner" at bounding box center [394, 225] width 48 height 8
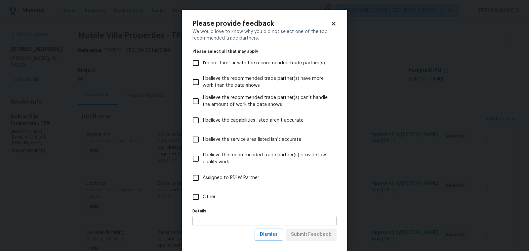
scroll to position [0, 0]
click at [270, 234] on span "Dismiss" at bounding box center [269, 235] width 18 height 8
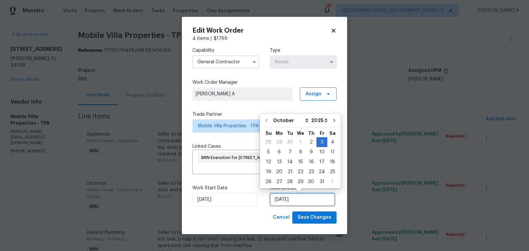
click at [290, 199] on input "10/3/2025" at bounding box center [302, 199] width 65 height 13
click at [297, 153] on div "8" at bounding box center [300, 152] width 11 height 9
type input "10/8/2025"
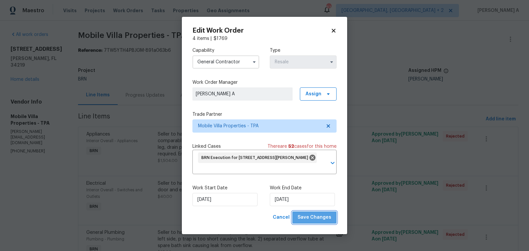
click at [320, 221] on span "Save Changes" at bounding box center [314, 218] width 34 height 8
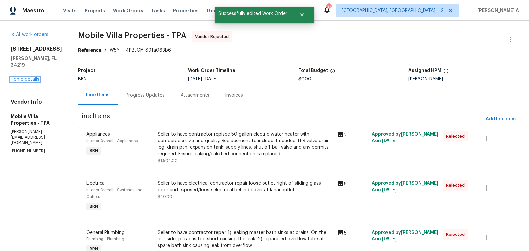
click at [28, 77] on link "Home details" at bounding box center [25, 79] width 29 height 5
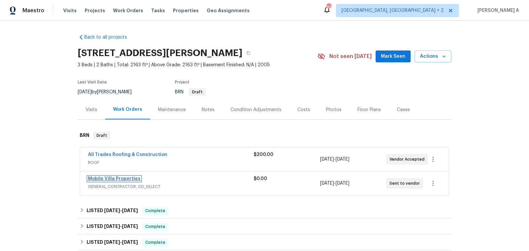
click at [120, 179] on link "Mobile Villa Properties" at bounding box center [114, 179] width 53 height 5
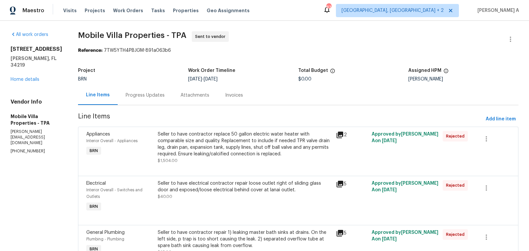
click at [139, 99] on div "Progress Updates" at bounding box center [145, 95] width 55 height 19
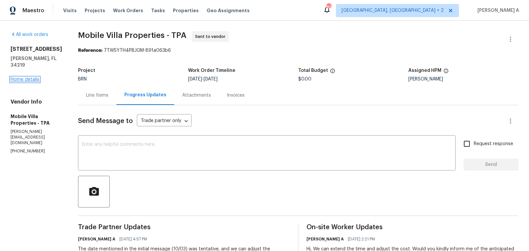
click at [21, 82] on link "Home details" at bounding box center [25, 79] width 29 height 5
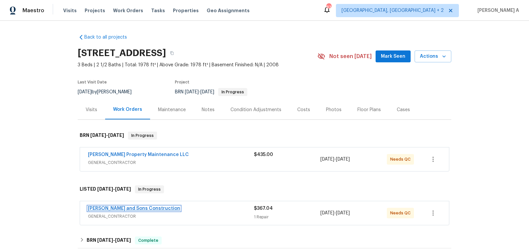
click at [121, 208] on link "Reyes and Sons Construction" at bounding box center [134, 209] width 92 height 5
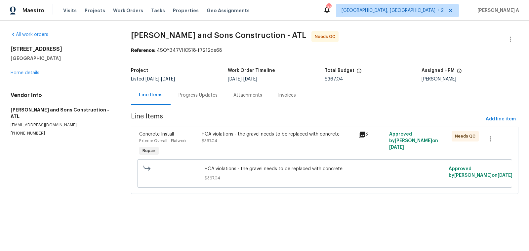
click at [180, 97] on div "Progress Updates" at bounding box center [197, 95] width 39 height 7
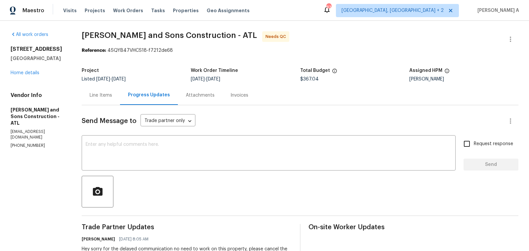
click at [107, 98] on div "Line Items" at bounding box center [101, 95] width 22 height 7
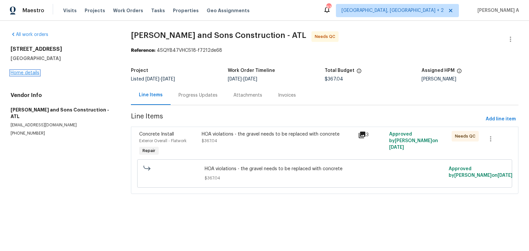
click at [30, 73] on link "Home details" at bounding box center [25, 73] width 29 height 5
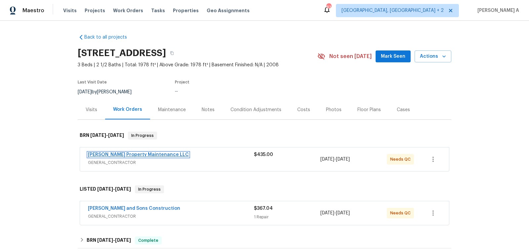
click at [142, 153] on link "Glen Property Maintenance LLC" at bounding box center [138, 155] width 101 height 5
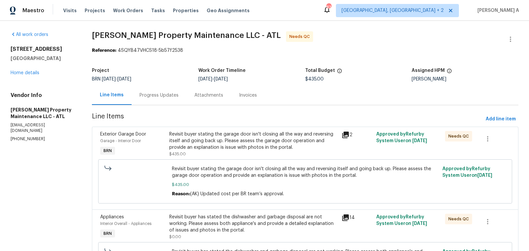
click at [229, 138] on div "Revisit buyer stating the garage door isn't closing all the way and reversing i…" at bounding box center [253, 141] width 169 height 20
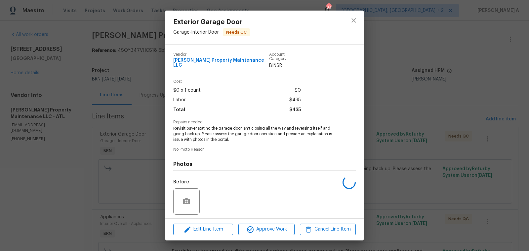
scroll to position [42, 0]
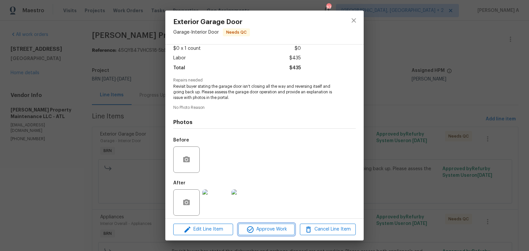
click at [266, 230] on span "Approve Work" at bounding box center [266, 230] width 52 height 8
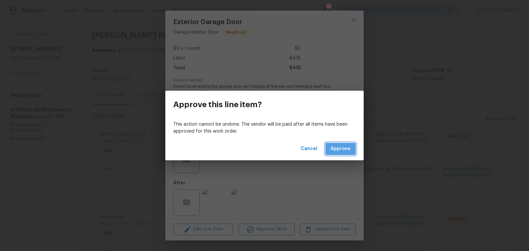
click at [336, 151] on span "Approve" at bounding box center [340, 149] width 20 height 8
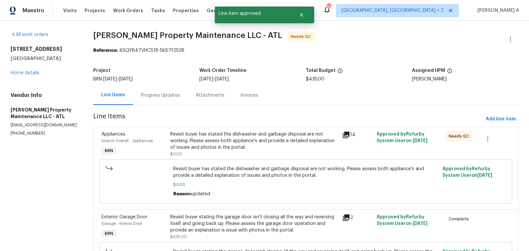
scroll to position [59, 0]
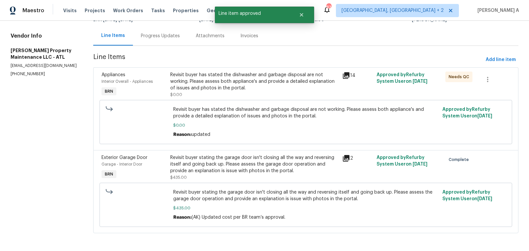
click at [281, 166] on div "Revisit buyer stating the garage door isn't closing all the way and reversing i…" at bounding box center [254, 165] width 168 height 20
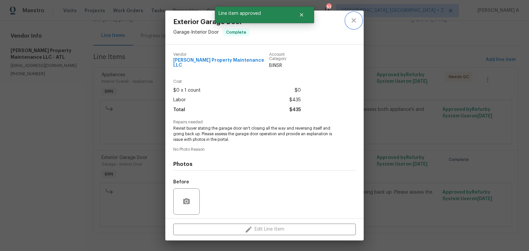
click at [348, 20] on button "close" at bounding box center [354, 21] width 16 height 16
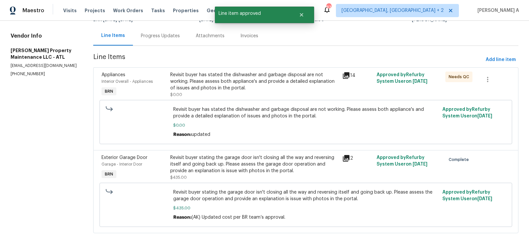
click at [253, 92] on div "Revisit buyer has stated the dishwasher and garbage disposal are not working. P…" at bounding box center [254, 85] width 168 height 26
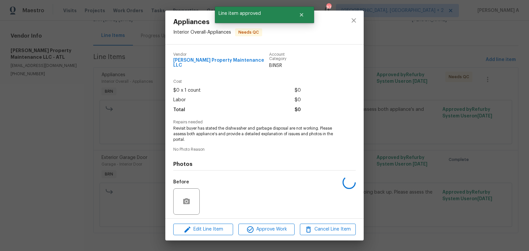
scroll to position [42, 0]
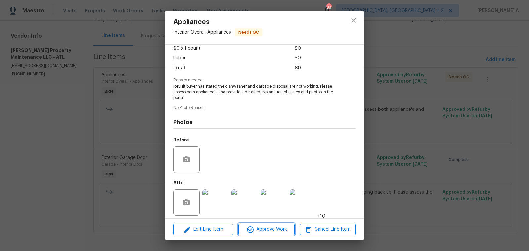
click at [279, 232] on span "Approve Work" at bounding box center [266, 230] width 52 height 8
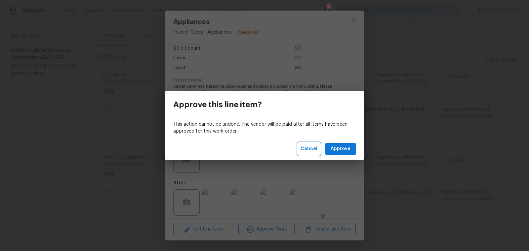
click at [312, 149] on span "Cancel" at bounding box center [308, 149] width 17 height 8
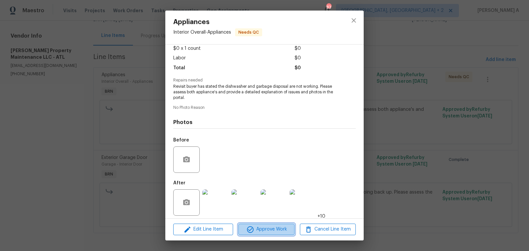
click at [276, 233] on span "Approve Work" at bounding box center [266, 230] width 52 height 8
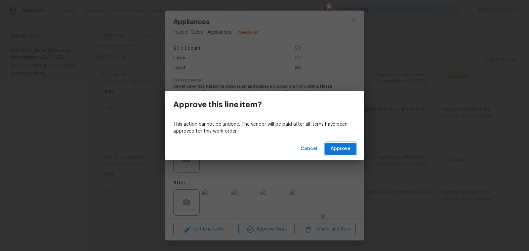
click at [342, 152] on span "Approve" at bounding box center [340, 149] width 20 height 8
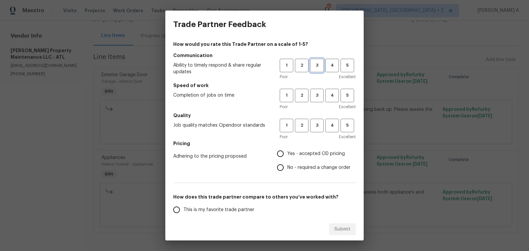
click at [316, 66] on span "3" at bounding box center [317, 66] width 12 height 8
click at [316, 88] on h5 "Speed of work" at bounding box center [264, 85] width 182 height 7
click at [316, 98] on span "3" at bounding box center [317, 96] width 12 height 8
click at [318, 123] on span "3" at bounding box center [317, 126] width 12 height 8
click at [302, 165] on span "No - required a change order" at bounding box center [318, 168] width 63 height 7
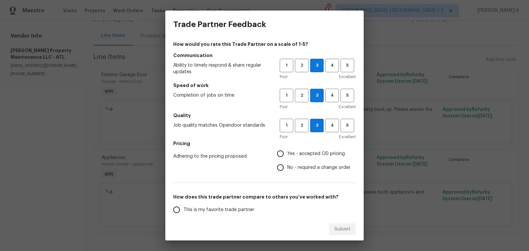
click at [287, 165] on input "No - required a change order" at bounding box center [280, 168] width 14 height 14
radio input "true"
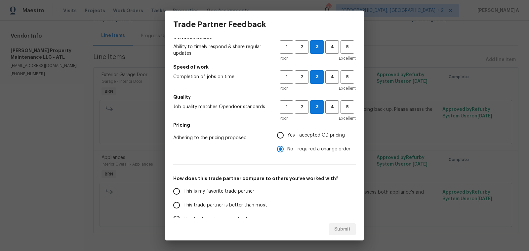
scroll to position [40, 0]
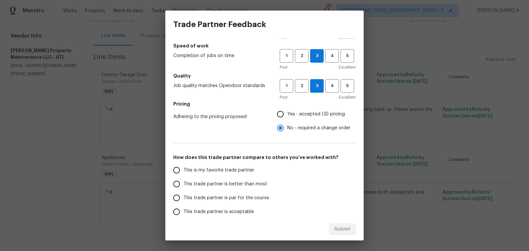
click at [243, 169] on span "This is my favorite trade partner" at bounding box center [218, 170] width 71 height 7
click at [183, 169] on input "This is my favorite trade partner" at bounding box center [177, 171] width 14 height 14
click at [350, 227] on span "Submit" at bounding box center [342, 230] width 16 height 8
radio input "true"
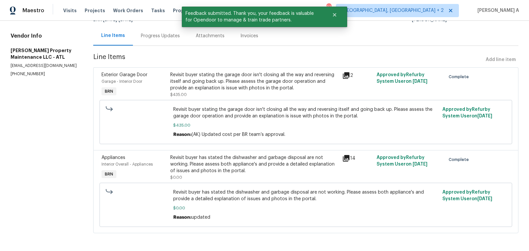
scroll to position [0, 0]
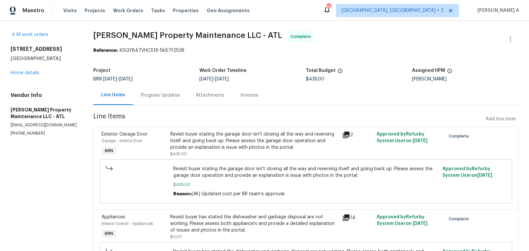
click at [157, 99] on div "Progress Updates" at bounding box center [160, 95] width 55 height 19
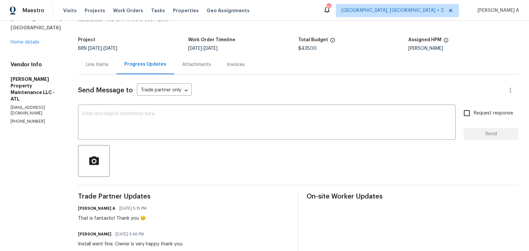
scroll to position [30, 0]
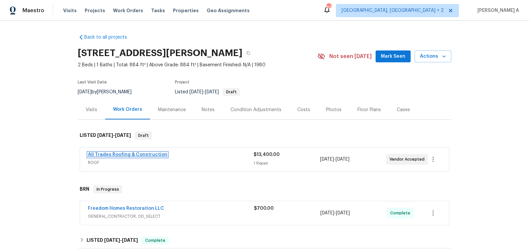
click at [126, 154] on link "All Trades Roofing & Construction" at bounding box center [127, 155] width 79 height 5
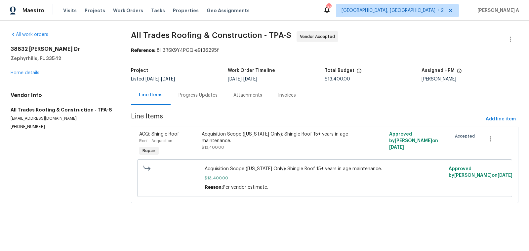
click at [179, 97] on div "Progress Updates" at bounding box center [197, 95] width 39 height 7
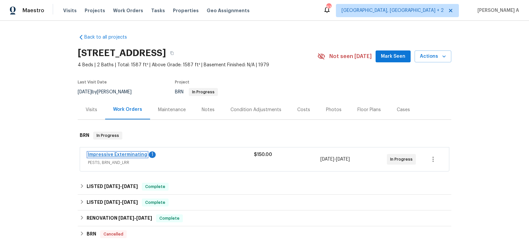
click at [116, 156] on link "Impressive Exterminating" at bounding box center [117, 155] width 59 height 5
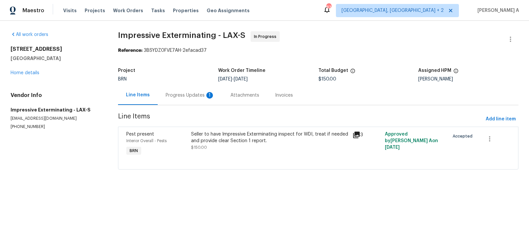
click at [174, 91] on div "Progress Updates 1" at bounding box center [190, 95] width 65 height 19
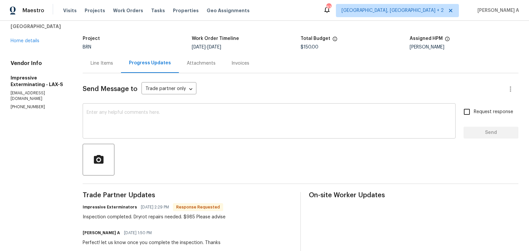
scroll to position [35, 0]
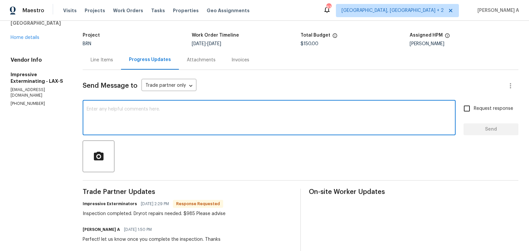
click at [154, 119] on textarea at bounding box center [269, 118] width 365 height 23
type textarea "I'll check this and keep you posted. Thanks"
click at [475, 107] on span "Request response" at bounding box center [492, 108] width 39 height 7
click at [473, 107] on input "Request response" at bounding box center [467, 109] width 14 height 14
checkbox input "true"
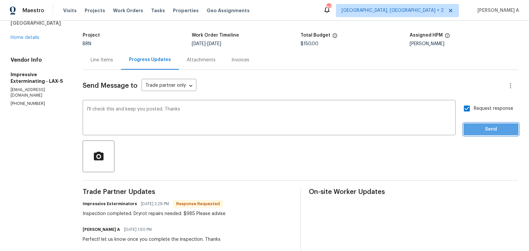
click at [485, 132] on span "Send" at bounding box center [491, 130] width 44 height 8
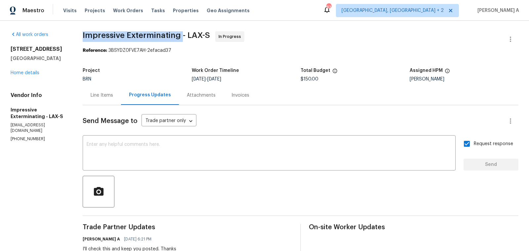
copy span "Impressive Exterminating"
drag, startPoint x: 82, startPoint y: 35, endPoint x: 181, endPoint y: 36, distance: 98.8
click at [181, 36] on div "All work orders [STREET_ADDRESS] Home details Vendor Info Impressive Exterminat…" at bounding box center [264, 207] width 529 height 373
click at [103, 94] on div "Line Items" at bounding box center [102, 95] width 22 height 7
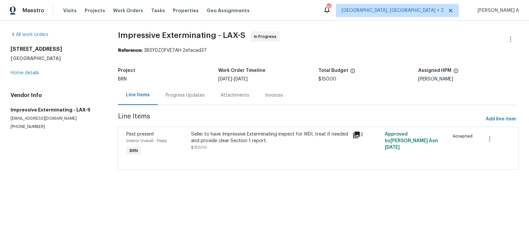
click at [230, 128] on div "Pest present Interior Overall - Pests BRN Seller to have Impressive Exterminati…" at bounding box center [318, 148] width 400 height 43
click at [229, 146] on div "Seller to have Impressive Exterminating inspect for WDI, treat if needed and pr…" at bounding box center [270, 141] width 158 height 20
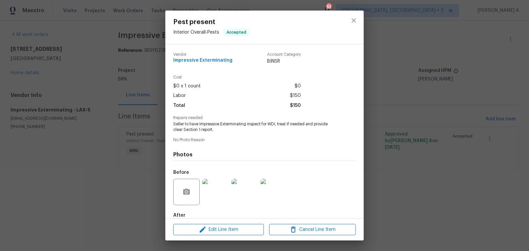
click at [225, 119] on span "Repairs needed" at bounding box center [264, 118] width 182 height 4
click at [226, 127] on span "Seller to have Impressive Exterminating inspect for WDI, treat if needed and pr…" at bounding box center [255, 127] width 164 height 11
copy span "Seller to have Impressive Exterminating inspect for WDI, treat if needed and pr…"
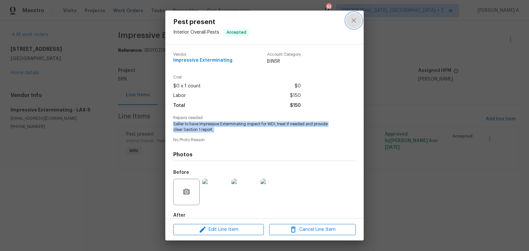
click at [352, 22] on icon "close" at bounding box center [354, 21] width 8 height 8
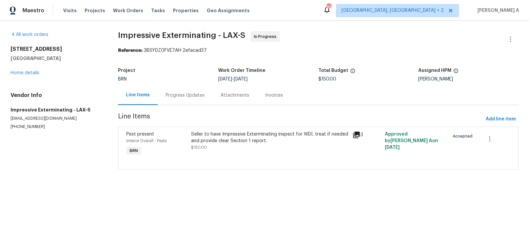
click at [171, 94] on div "Progress Updates" at bounding box center [185, 95] width 39 height 7
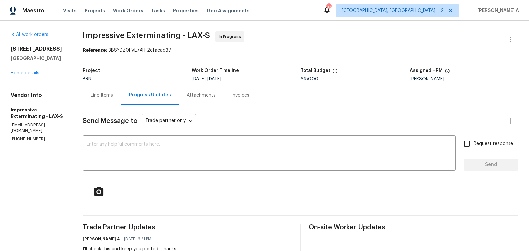
scroll to position [49, 0]
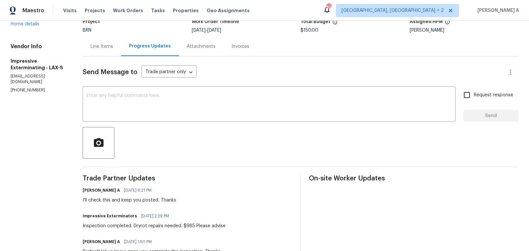
click at [138, 227] on div "Inspection completed. Dryrot repairs needed. $985 Please advise" at bounding box center [154, 226] width 143 height 7
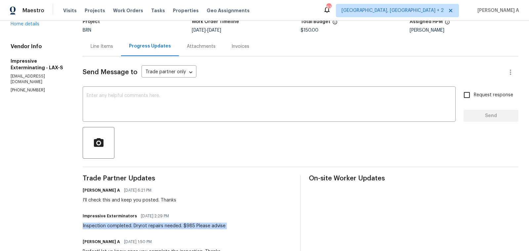
click at [138, 227] on div "Inspection completed. Dryrot repairs needed. $985 Please advise" at bounding box center [154, 226] width 143 height 7
copy div "Inspection completed. Dryrot repairs needed. $985 Please advise"
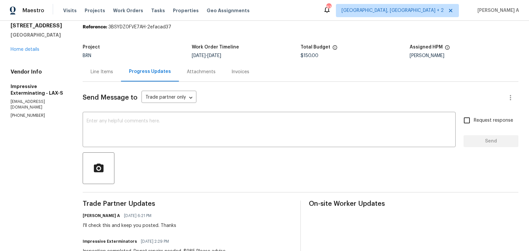
click at [309, 56] on span "$150.00" at bounding box center [309, 56] width 18 height 5
copy span "$150.00"
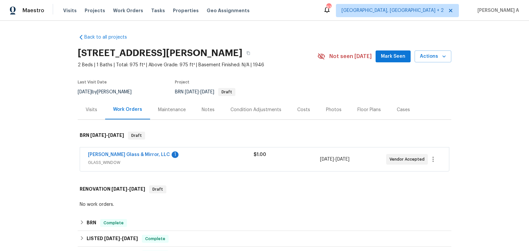
click at [109, 157] on span "[PERSON_NAME] Glass & Mirror, LLC" at bounding box center [129, 155] width 82 height 7
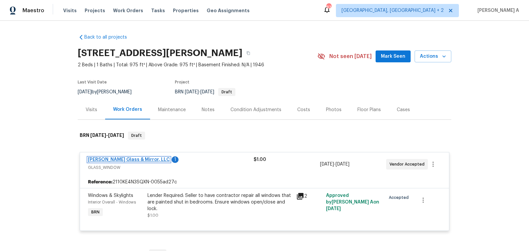
click at [126, 159] on link "[PERSON_NAME] Glass & Mirror, LLC" at bounding box center [129, 160] width 82 height 5
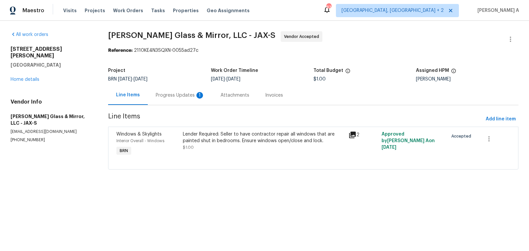
click at [164, 99] on div "Progress Updates 1" at bounding box center [180, 95] width 65 height 19
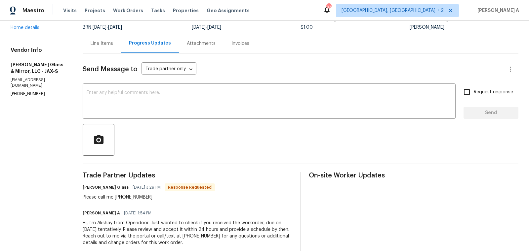
scroll to position [57, 0]
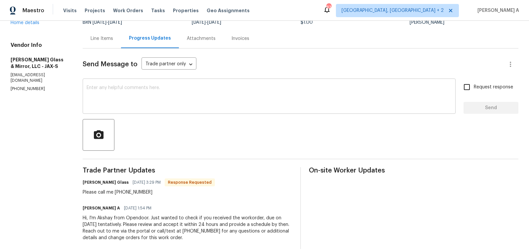
click at [154, 105] on textarea at bounding box center [269, 97] width 365 height 23
click at [134, 196] on div "Trade Partner Updates [PERSON_NAME] Glass [DATE] 3:29 PM Response Requested Ple…" at bounding box center [187, 209] width 209 height 82
click at [123, 195] on div "Please call me [PHONE_NUMBER]" at bounding box center [149, 192] width 132 height 7
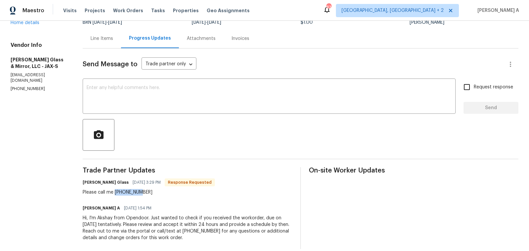
drag, startPoint x: 115, startPoint y: 193, endPoint x: 166, endPoint y: 193, distance: 50.2
click at [166, 193] on div "Please call me [PHONE_NUMBER]" at bounding box center [149, 192] width 132 height 7
copy div "9043140238"
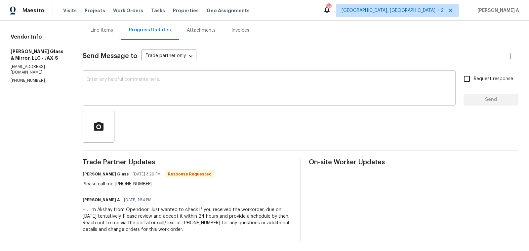
click at [128, 91] on textarea at bounding box center [269, 88] width 365 height 23
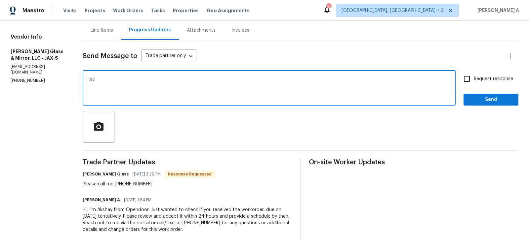
paste textarea "I tried to contact the vendor but wasn't able to connect with them."
click at [145, 80] on textarea "Hey, I tried to contact the vendor but wasn't able to connect with them." at bounding box center [269, 88] width 365 height 23
drag, startPoint x: 135, startPoint y: 80, endPoint x: 159, endPoint y: 79, distance: 23.5
click at [159, 79] on textarea "Hey, I tried to contact the vendor but wasn't able to connect with them." at bounding box center [269, 88] width 365 height 23
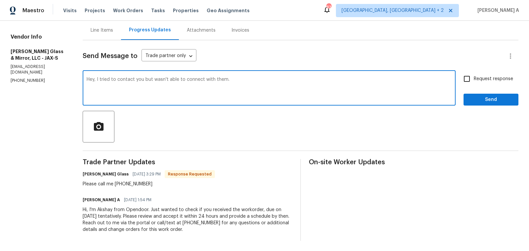
click at [218, 79] on textarea "Hey, I tried to contact you but wasn't able to connect with them." at bounding box center [269, 88] width 365 height 23
click at [206, 81] on textarea "Hey, I tried to contact you but wasn't able to connect with them." at bounding box center [269, 88] width 365 height 23
click at [184, 80] on textarea "Hey, I tried to contact you but wasn't able to connect with them." at bounding box center [269, 88] width 365 height 23
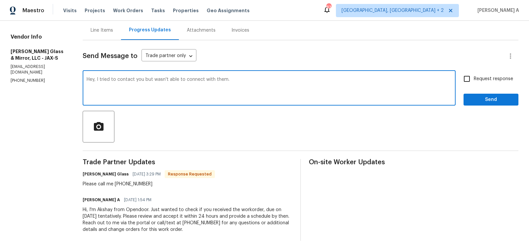
drag, startPoint x: 204, startPoint y: 79, endPoint x: 231, endPoint y: 79, distance: 27.8
click at [231, 79] on textarea "Hey, I tried to contact you but wasn't able to connect with them." at bounding box center [269, 88] width 365 height 23
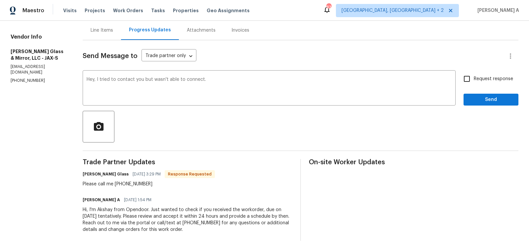
click at [36, 78] on p "[PHONE_NUMBER]" at bounding box center [39, 81] width 56 height 6
copy p "[PHONE_NUMBER]"
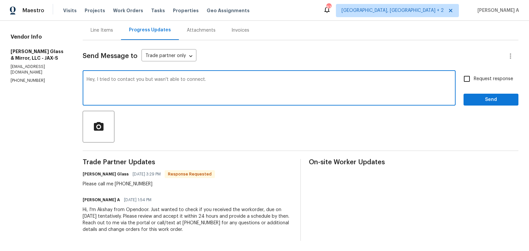
click at [214, 82] on textarea "Hey, I tried to contact you but wasn't able to connect." at bounding box center [269, 88] width 365 height 23
click at [214, 79] on textarea "Hey, I tried to contact you but wasn't able to connect." at bounding box center [269, 88] width 365 height 23
type textarea "Hey, I tried to contact you but wasn't able to connect."
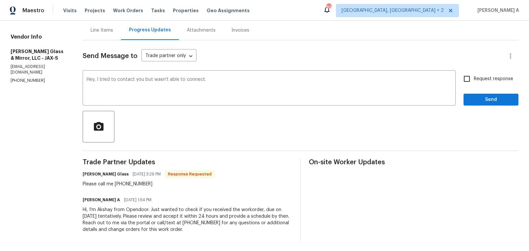
click at [498, 80] on span "Request response" at bounding box center [492, 79] width 39 height 7
click at [473, 80] on input "Request response" at bounding box center [467, 79] width 14 height 14
checkbox input "true"
click at [498, 94] on button "Send" at bounding box center [490, 100] width 55 height 12
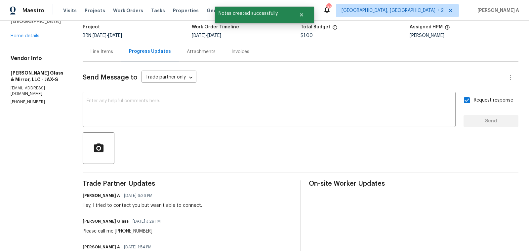
scroll to position [91, 0]
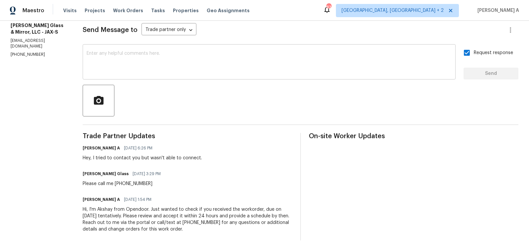
click at [173, 60] on textarea at bounding box center [269, 62] width 365 height 23
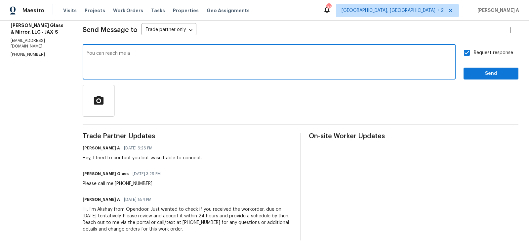
type textarea "You can reach me at"
click at [191, 53] on textarea "You can reach me at" at bounding box center [269, 62] width 365 height 23
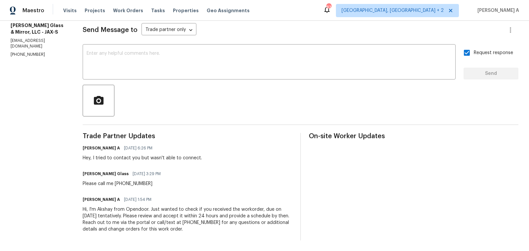
click at [23, 52] on p "[PHONE_NUMBER]" at bounding box center [39, 55] width 56 height 6
copy p "[PHONE_NUMBER]"
click at [114, 60] on textarea at bounding box center [269, 62] width 365 height 23
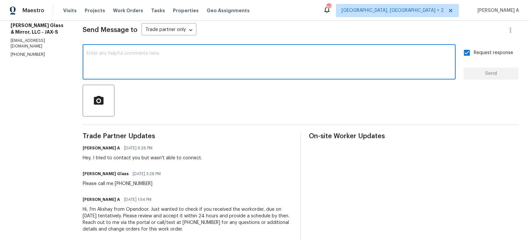
click at [114, 60] on textarea at bounding box center [269, 62] width 365 height 23
paste textarea "Hi, This Akshay with Opendoor. I saw your notes to call you at this number."
click at [114, 60] on textarea "Hi, This Akshay with Opendoor. I saw your notes to call you at this number." at bounding box center [269, 62] width 365 height 23
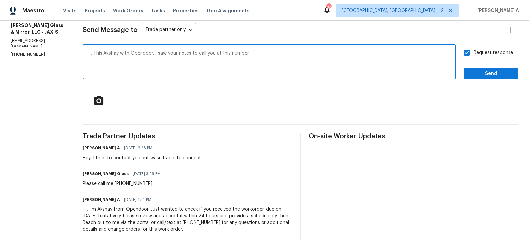
click at [0, 0] on icon "Paraphrase text" at bounding box center [0, 0] width 0 height 0
click at [0, 0] on icon "Text is too long. Try paraphrasing shorter sections." at bounding box center [0, 0] width 0 height 0
click at [0, 0] on div "2 / 3" at bounding box center [0, 0] width 0 height 0
click at [0, 0] on icon "Text is too long. Try paraphrasing shorter sections." at bounding box center [0, 0] width 0 height 0
click at [0, 0] on span "note" at bounding box center [0, 0] width 0 height 0
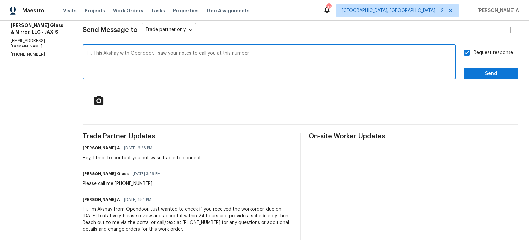
type textarea "Hi, This Akshay with Opendoor. I saw your note to call you at this number."
click at [175, 57] on textarea "Hi, This Akshay with Opendoor. I saw your note to call you at this number." at bounding box center [269, 62] width 365 height 23
